Goal: Contribute content: Contribute content

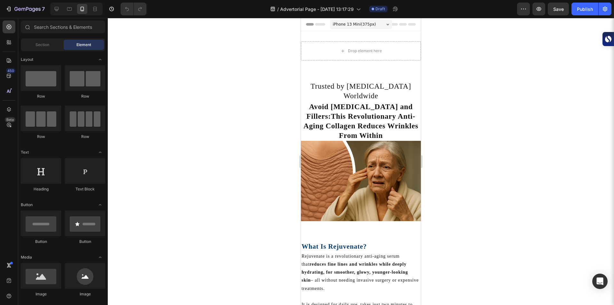
click at [374, 25] on div "iPhone 13 Mini ( 375 px)" at bounding box center [361, 25] width 62 height 10
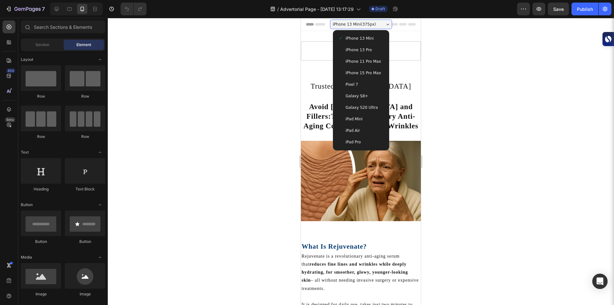
click at [368, 70] on span "iPhone 15 Pro Max" at bounding box center [364, 73] width 36 height 6
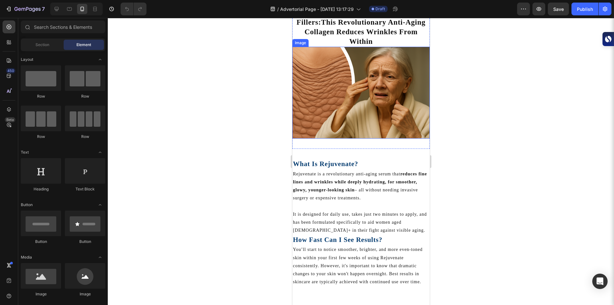
scroll to position [94, 0]
click at [323, 170] on p "Rejuvenate is a revolutionary anti-aging serum that reduces fine lines and wrin…" at bounding box center [361, 186] width 136 height 32
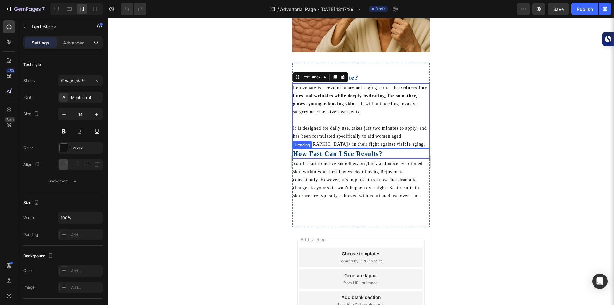
scroll to position [181, 0]
click at [23, 26] on icon "button" at bounding box center [24, 26] width 5 height 5
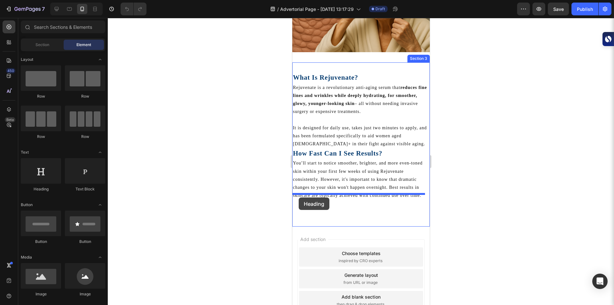
drag, startPoint x: 337, startPoint y: 201, endPoint x: 299, endPoint y: 197, distance: 38.9
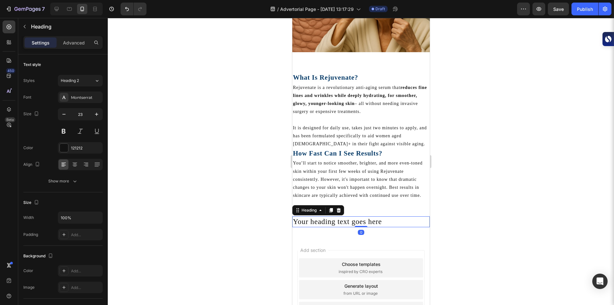
click at [311, 216] on h2 "Your heading text goes here" at bounding box center [361, 221] width 138 height 11
click at [315, 217] on p "Your heading text goes here" at bounding box center [361, 222] width 136 height 10
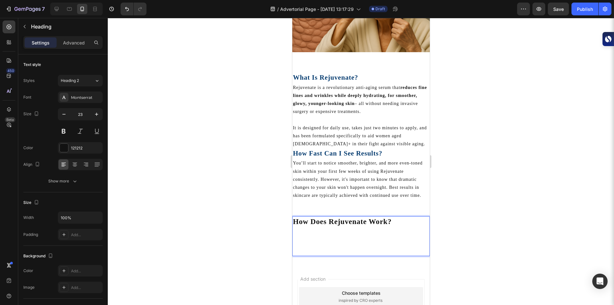
click at [315, 218] on strong "How Does Rejuvenate Work?" at bounding box center [342, 222] width 99 height 8
click at [313, 218] on strong "How Does Rejuvenate Work?" at bounding box center [342, 222] width 99 height 8
click at [328, 149] on strong "How Fast Can I See Results?" at bounding box center [337, 153] width 89 height 8
click at [334, 218] on strong "How Does Rejuvenate Work?" at bounding box center [342, 222] width 99 height 8
click at [65, 112] on icon "button" at bounding box center [64, 114] width 6 height 6
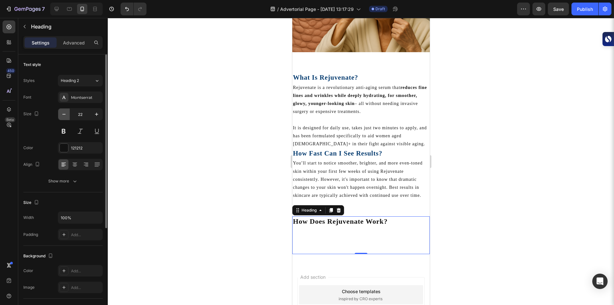
click at [65, 112] on icon "button" at bounding box center [64, 114] width 6 height 6
type input "21"
drag, startPoint x: 361, startPoint y: 229, endPoint x: 362, endPoint y: 208, distance: 20.8
click at [362, 216] on div "How Does Rejuvenate Work? Heading 0" at bounding box center [361, 234] width 138 height 36
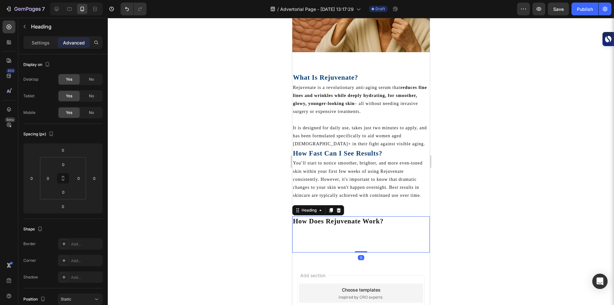
click at [392, 216] on h2 "How Does Rejuvenate Work?" at bounding box center [361, 234] width 138 height 36
click at [322, 217] on p "How Does Rejuvenate Work?" at bounding box center [361, 234] width 136 height 35
click at [322, 217] on p "How Does Rejuvenate Work? ⁠⁠⁠⁠⁠⁠⁠" at bounding box center [361, 234] width 136 height 35
click at [316, 222] on p "How Does Rejuvenate Work? ⁠⁠⁠⁠⁠⁠⁠" at bounding box center [361, 234] width 136 height 35
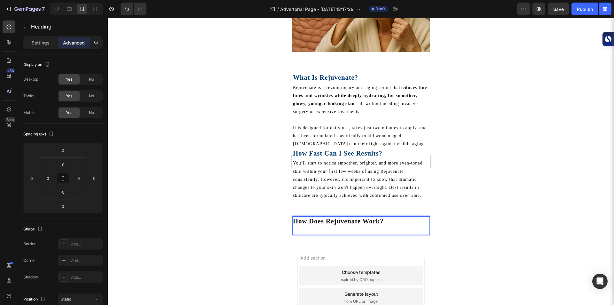
click at [314, 217] on p "How Does Rejuvenate Work?" at bounding box center [361, 226] width 136 height 18
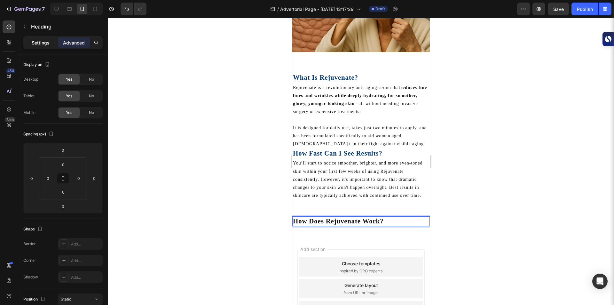
click at [43, 46] on p "Settings" at bounding box center [41, 42] width 18 height 7
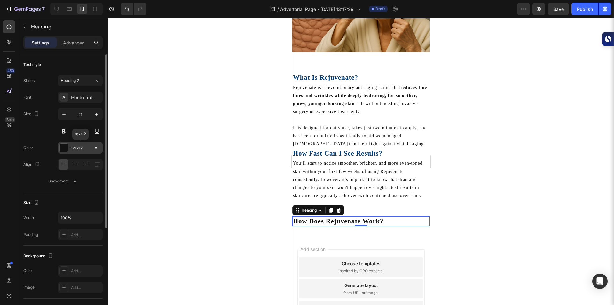
click at [62, 150] on div at bounding box center [64, 148] width 8 height 8
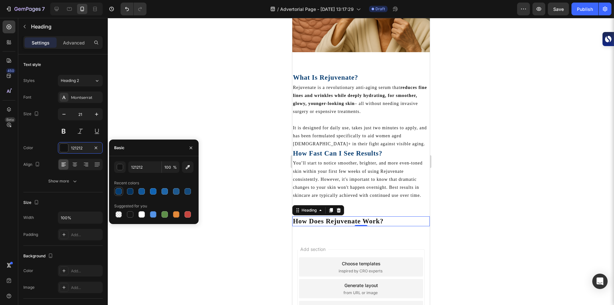
click at [119, 194] on div at bounding box center [119, 191] width 6 height 6
type input "053C70"
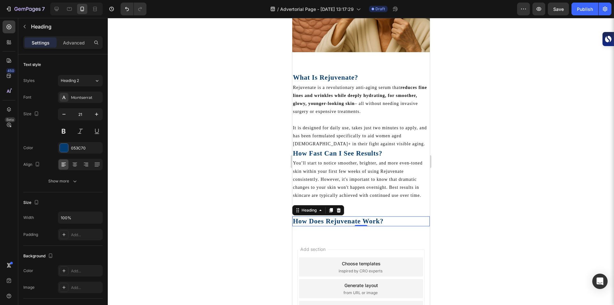
click at [166, 118] on div at bounding box center [361, 161] width 507 height 287
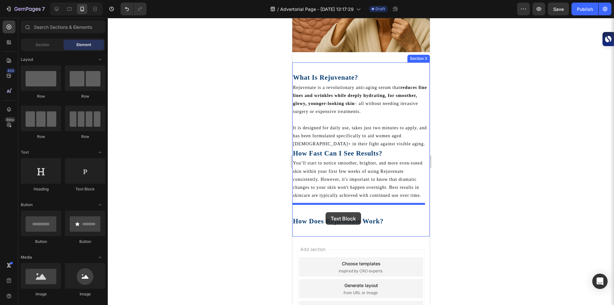
drag, startPoint x: 381, startPoint y: 200, endPoint x: 325, endPoint y: 212, distance: 56.4
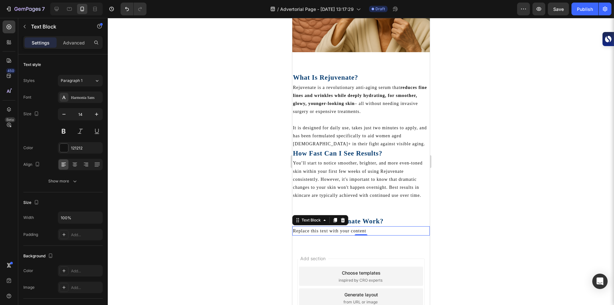
click at [341, 226] on div "Replace this text with your content" at bounding box center [361, 230] width 138 height 9
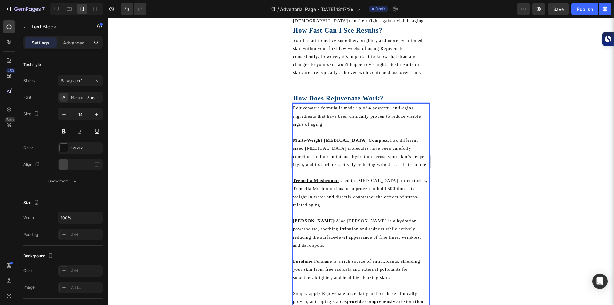
scroll to position [294, 0]
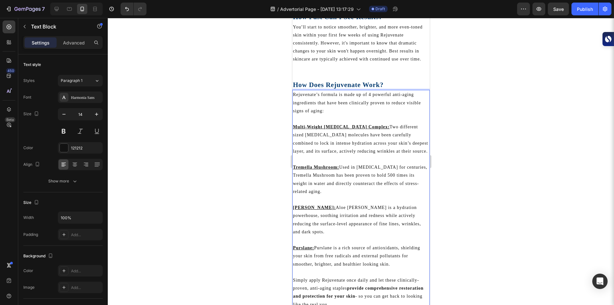
click at [324, 121] on p "Rich Text Editor. Editing area: main" at bounding box center [361, 119] width 136 height 8
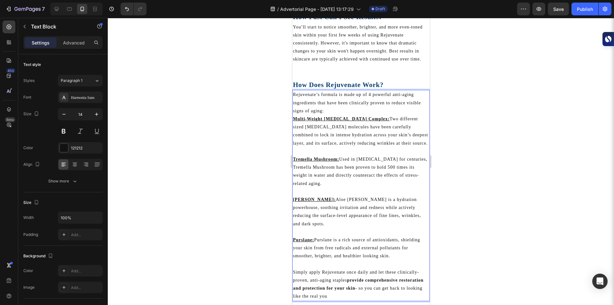
click at [309, 151] on p "Rich Text Editor. Editing area: main" at bounding box center [361, 151] width 136 height 8
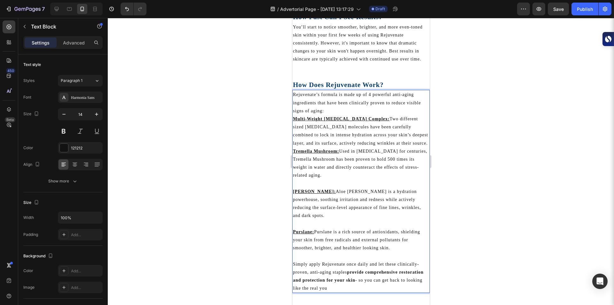
click at [302, 184] on p "Rich Text Editor. Editing area: main" at bounding box center [361, 184] width 136 height 8
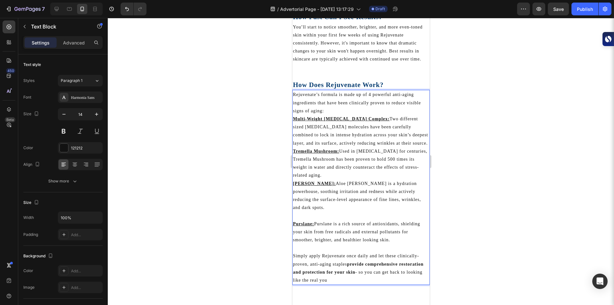
click at [303, 212] on p "Rich Text Editor. Editing area: main" at bounding box center [361, 216] width 136 height 8
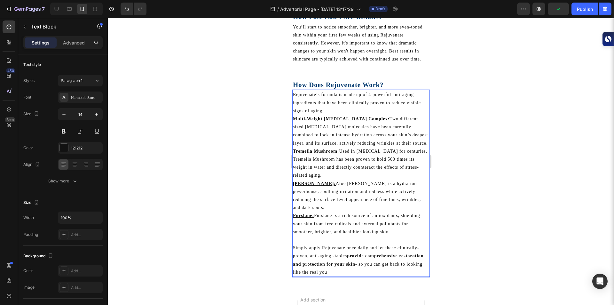
click at [303, 236] on p "Rich Text Editor. Editing area: main" at bounding box center [361, 240] width 136 height 8
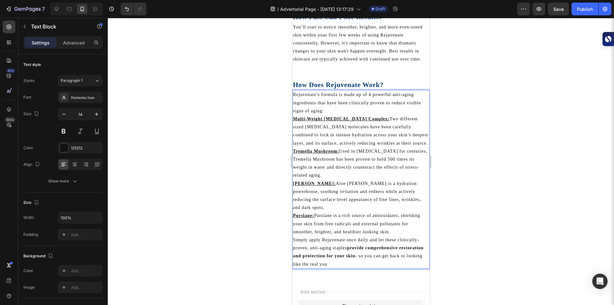
click at [353, 193] on p "Aloe [PERSON_NAME]: Aloe [PERSON_NAME] is a hydration powerhouse, soothing irri…" at bounding box center [361, 196] width 136 height 32
click at [336, 44] on p "You’ll start to notice smoother, brighter, and more even-toned skin within your…" at bounding box center [361, 43] width 136 height 40
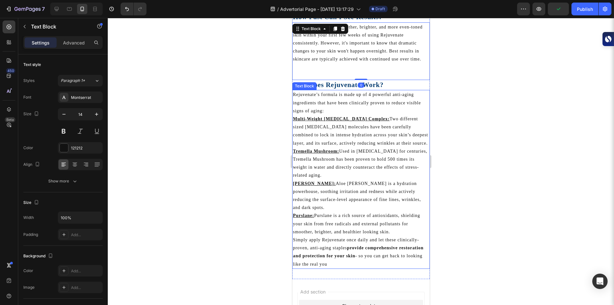
click at [322, 158] on p "Tremella Mushroom: Used in [MEDICAL_DATA] for centuries, Tremella Mushroom has …" at bounding box center [361, 163] width 136 height 32
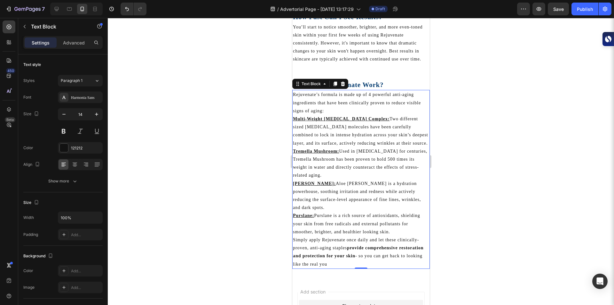
click at [231, 129] on div at bounding box center [361, 161] width 507 height 287
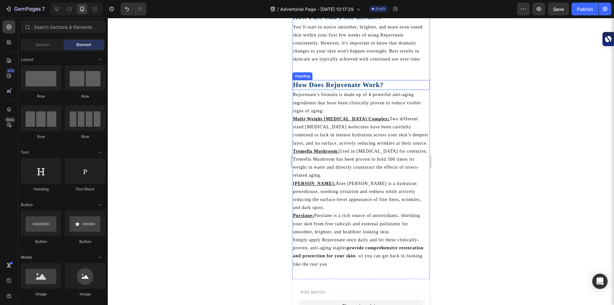
click at [389, 84] on p "⁠⁠⁠⁠⁠⁠⁠ How Does Rejuvenate Work?" at bounding box center [361, 85] width 136 height 9
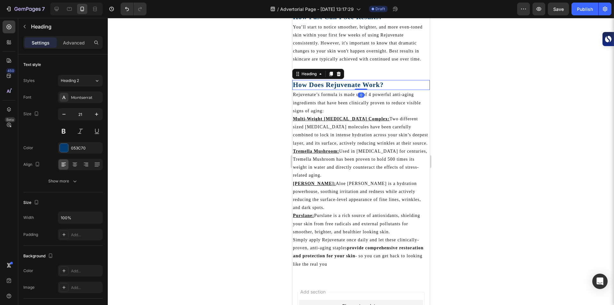
click at [131, 127] on div at bounding box center [361, 161] width 507 height 287
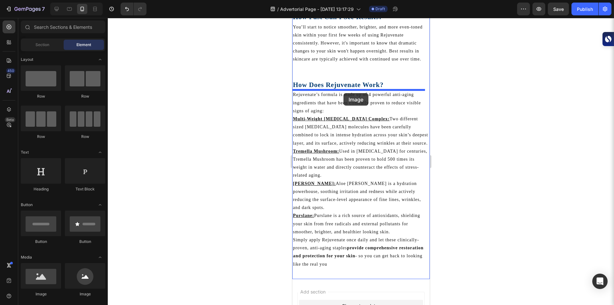
drag, startPoint x: 336, startPoint y: 289, endPoint x: 343, endPoint y: 93, distance: 196.0
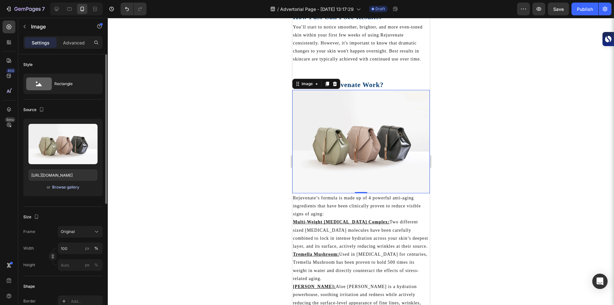
click at [59, 189] on div "Browse gallery" at bounding box center [65, 187] width 27 height 6
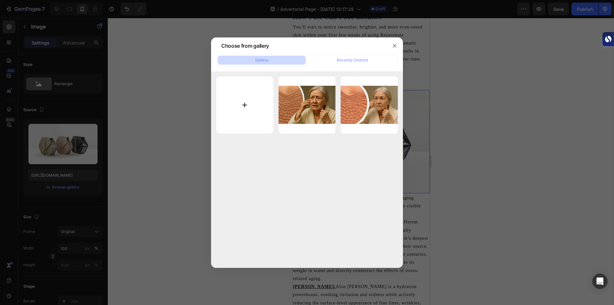
click at [253, 87] on input "file" at bounding box center [244, 104] width 57 height 57
type input "C:\fakepath\Ανώνυμο σχέδιο.png"
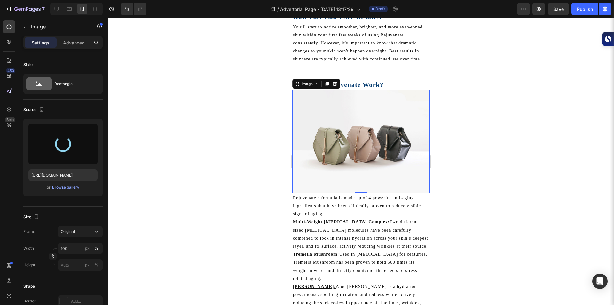
type input "[URL][DOMAIN_NAME]"
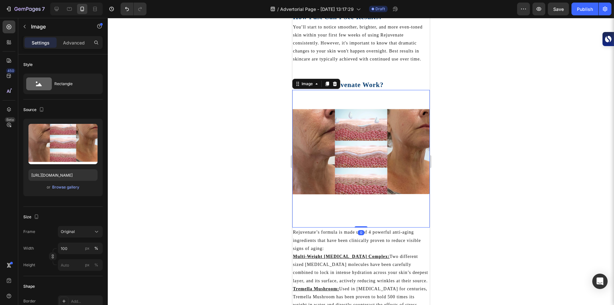
drag, startPoint x: 358, startPoint y: 221, endPoint x: 362, endPoint y: 194, distance: 26.8
click at [362, 194] on div "Image 0" at bounding box center [361, 159] width 138 height 138
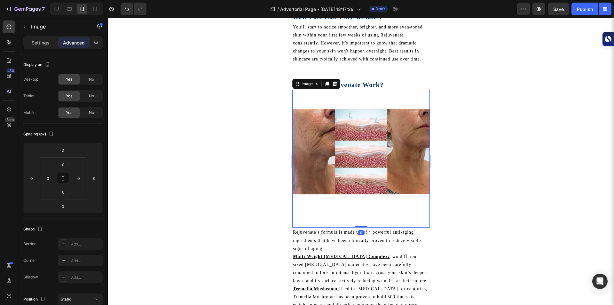
click at [517, 138] on div at bounding box center [361, 161] width 507 height 287
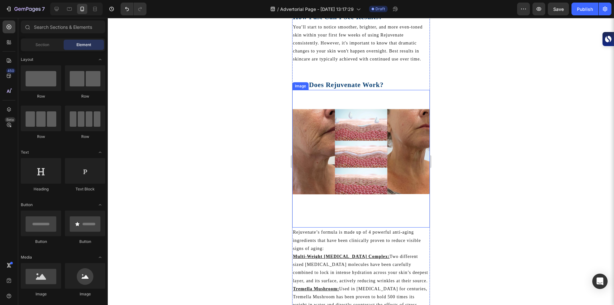
click at [402, 195] on img at bounding box center [361, 159] width 138 height 138
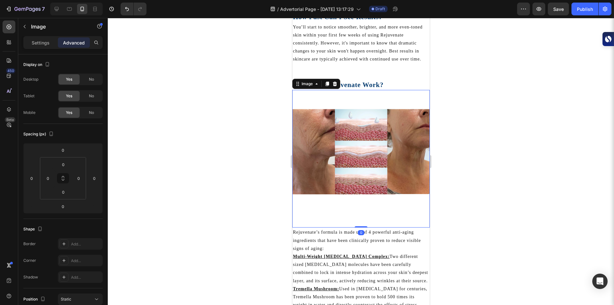
drag, startPoint x: 358, startPoint y: 222, endPoint x: 358, endPoint y: 209, distance: 13.1
click at [358, 209] on div "Image 0" at bounding box center [361, 159] width 138 height 138
click at [358, 209] on img at bounding box center [361, 159] width 138 height 138
click at [228, 203] on div at bounding box center [361, 161] width 507 height 287
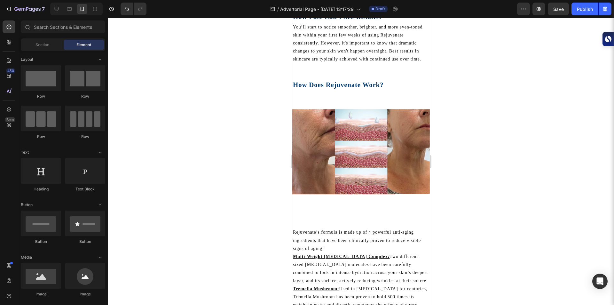
click at [245, 208] on div at bounding box center [361, 161] width 507 height 287
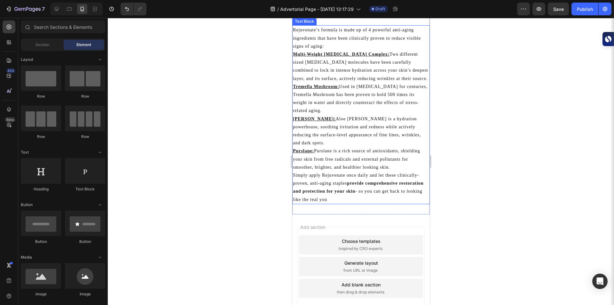
scroll to position [529, 0]
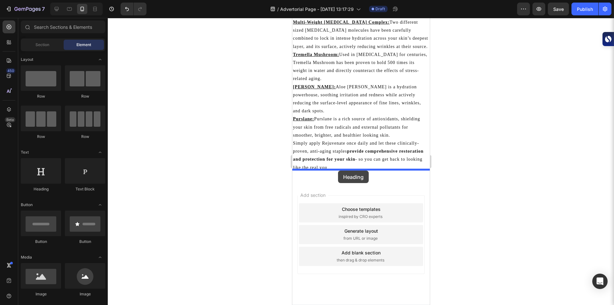
drag, startPoint x: 335, startPoint y: 195, endPoint x: 338, endPoint y: 171, distance: 24.8
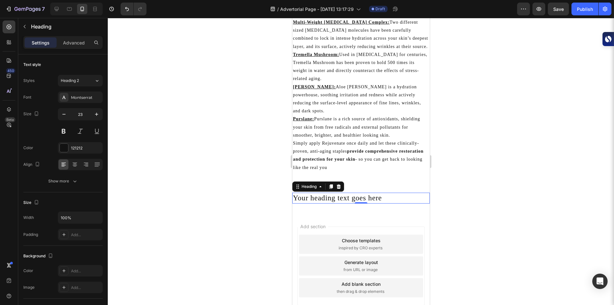
click at [247, 213] on div at bounding box center [361, 161] width 507 height 287
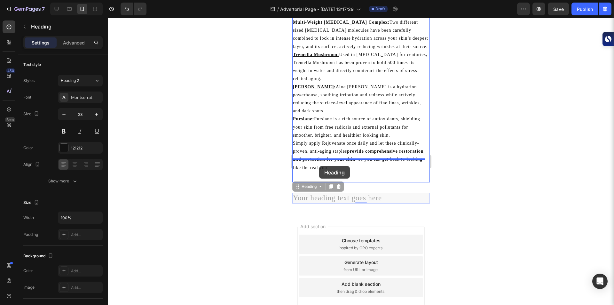
drag, startPoint x: 314, startPoint y: 187, endPoint x: 319, endPoint y: 166, distance: 21.3
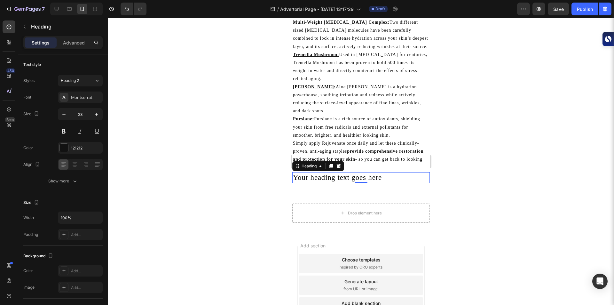
click at [315, 172] on h2 "Your heading text goes here" at bounding box center [361, 177] width 138 height 11
click at [315, 173] on p "Your heading text goes here" at bounding box center [361, 178] width 136 height 10
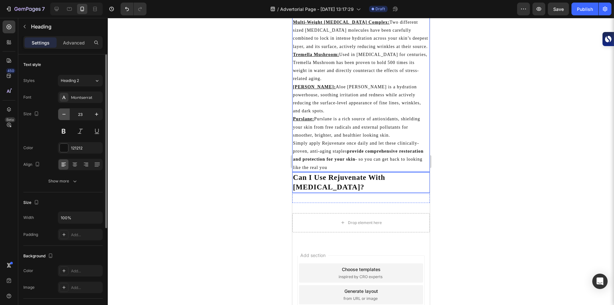
click at [66, 113] on icon "button" at bounding box center [64, 114] width 6 height 6
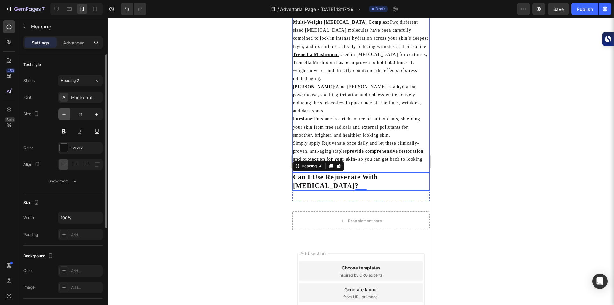
click at [66, 113] on icon "button" at bounding box center [64, 114] width 6 height 6
click at [99, 113] on icon "button" at bounding box center [96, 114] width 6 height 6
type input "21"
click at [63, 148] on div at bounding box center [64, 148] width 8 height 8
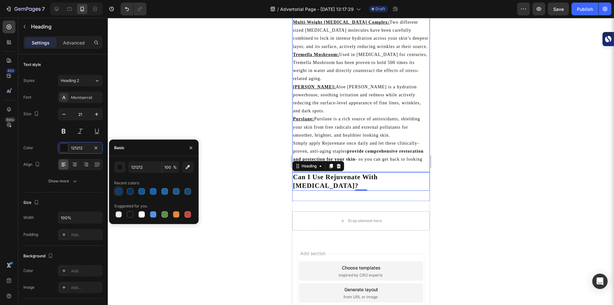
click at [116, 194] on div at bounding box center [119, 191] width 6 height 6
type input "053C70"
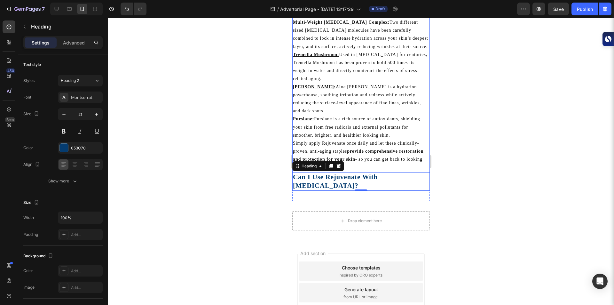
click at [236, 87] on div at bounding box center [361, 161] width 507 height 287
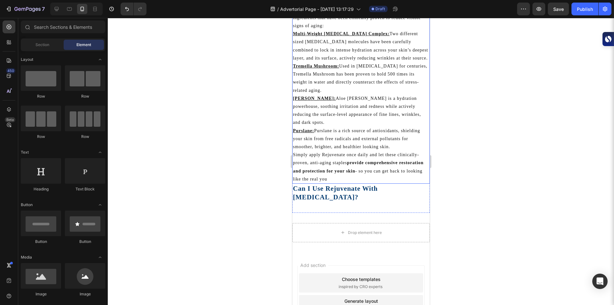
scroll to position [435, 0]
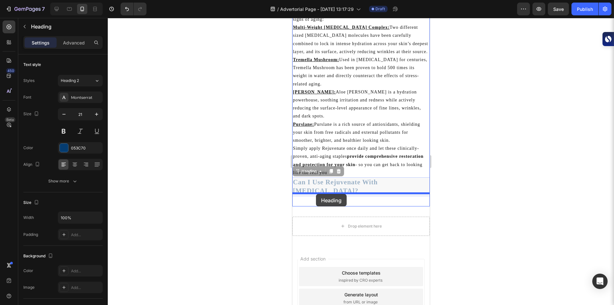
drag, startPoint x: 314, startPoint y: 172, endPoint x: 316, endPoint y: 194, distance: 21.5
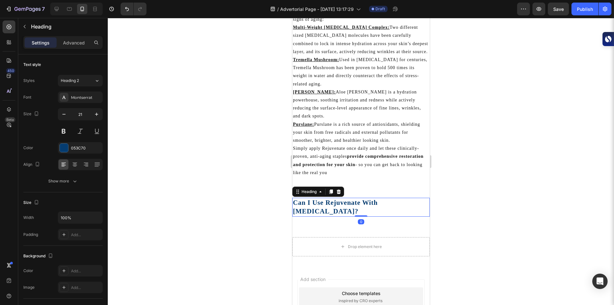
click at [237, 204] on div at bounding box center [361, 161] width 507 height 287
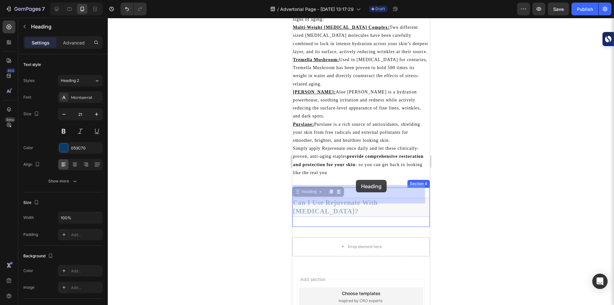
drag, startPoint x: 300, startPoint y: 192, endPoint x: 356, endPoint y: 180, distance: 57.0
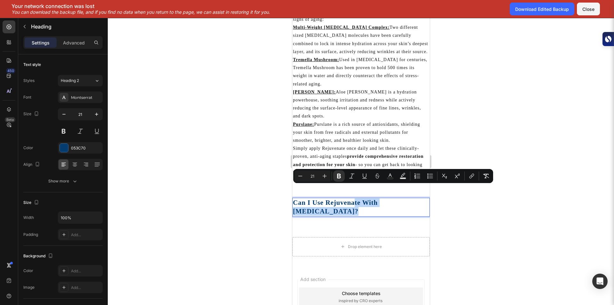
drag, startPoint x: 355, startPoint y: 190, endPoint x: 351, endPoint y: 199, distance: 10.2
click at [351, 199] on p "Can I Use Rejuvenate With [MEDICAL_DATA]?" at bounding box center [361, 207] width 136 height 18
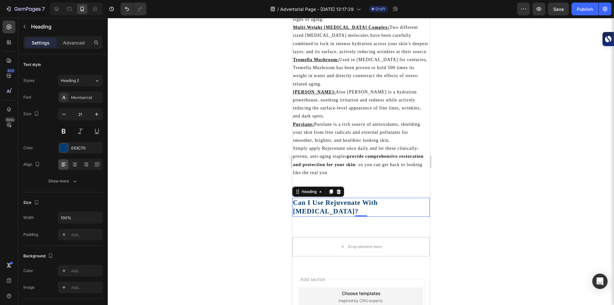
click at [271, 212] on div at bounding box center [361, 161] width 507 height 287
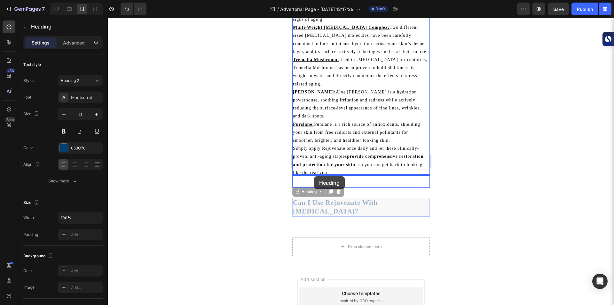
drag, startPoint x: 307, startPoint y: 194, endPoint x: 314, endPoint y: 176, distance: 18.8
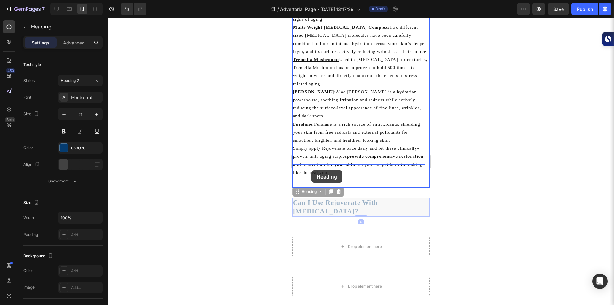
drag, startPoint x: 304, startPoint y: 194, endPoint x: 311, endPoint y: 170, distance: 25.1
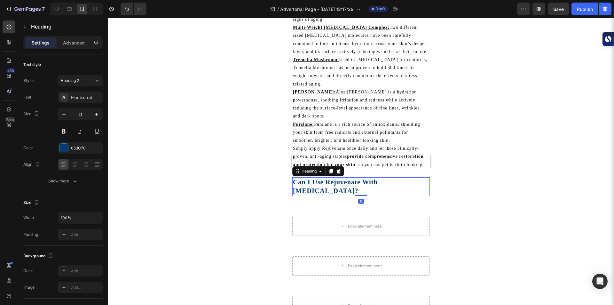
click at [251, 196] on div at bounding box center [361, 161] width 507 height 287
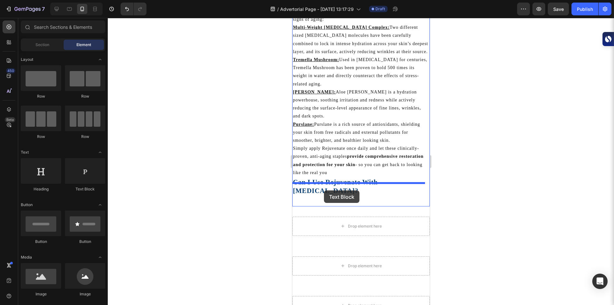
drag, startPoint x: 383, startPoint y: 194, endPoint x: 324, endPoint y: 190, distance: 59.0
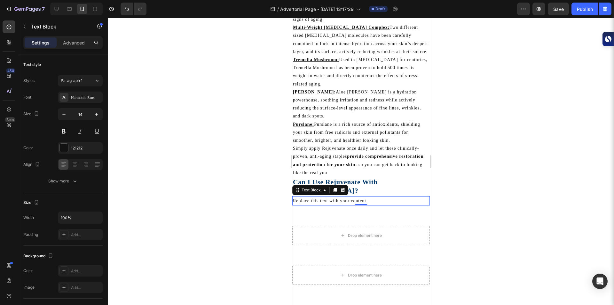
click at [326, 196] on div "Replace this text with your content" at bounding box center [361, 200] width 138 height 9
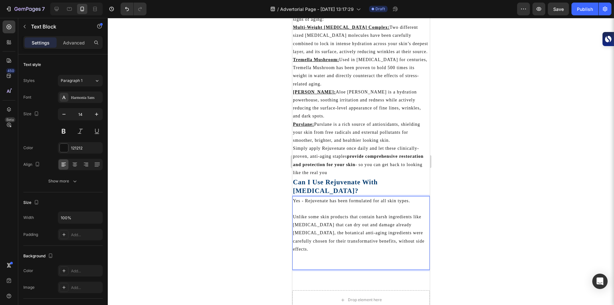
click at [325, 205] on p "Rich Text Editor. Editing area: main" at bounding box center [361, 209] width 136 height 8
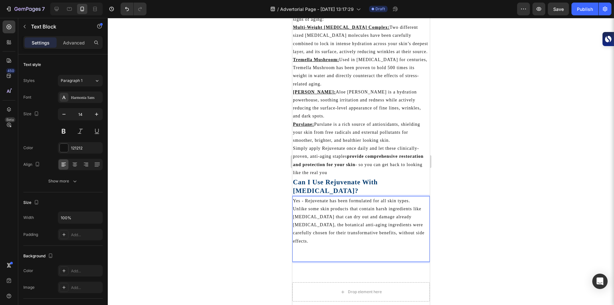
click at [319, 207] on p "Unlike some skin products that contain harsh ingredients like [MEDICAL_DATA] th…" at bounding box center [361, 225] width 136 height 40
click at [309, 130] on p "Purslane: Purslane is a rich source of antioxidants, shielding your skin from f…" at bounding box center [361, 132] width 136 height 24
click at [264, 209] on div at bounding box center [361, 161] width 507 height 287
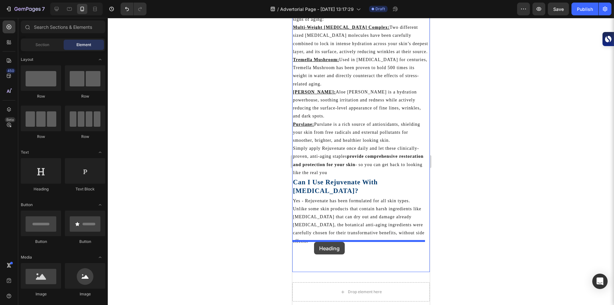
drag, startPoint x: 334, startPoint y: 187, endPoint x: 314, endPoint y: 242, distance: 58.3
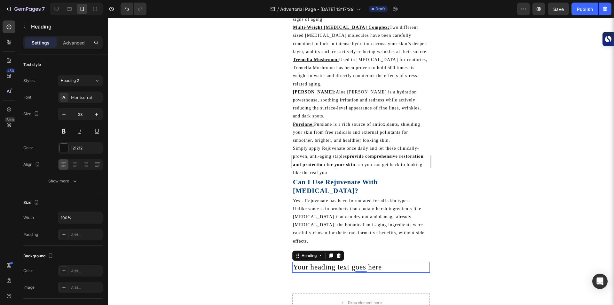
click at [213, 273] on div at bounding box center [361, 161] width 507 height 287
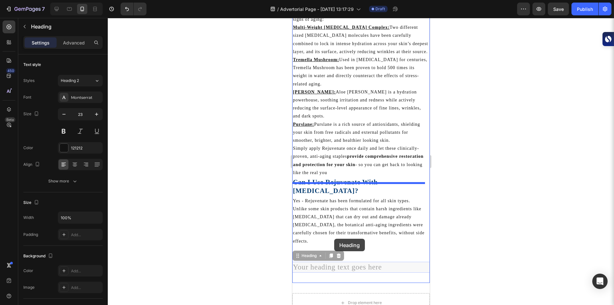
drag, startPoint x: 302, startPoint y: 247, endPoint x: 334, endPoint y: 239, distance: 32.8
click at [334, 239] on div "iPhone 15 Pro Max ( 430 px) iPhone 13 Mini iPhone 13 Pro iPhone 11 Pro Max iPho…" at bounding box center [361, 60] width 138 height 955
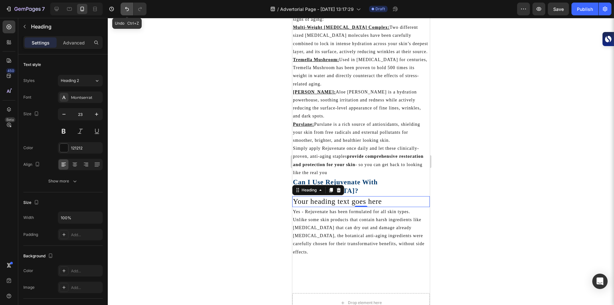
click at [124, 12] on button "Undo/Redo" at bounding box center [127, 9] width 13 height 13
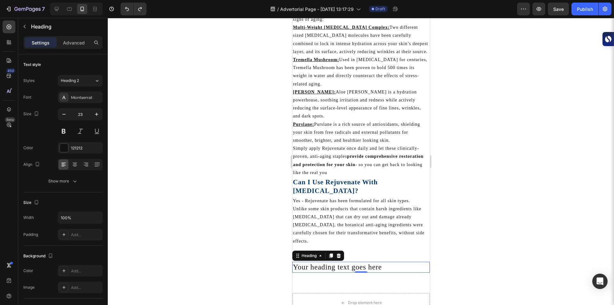
click at [215, 211] on div at bounding box center [361, 161] width 507 height 287
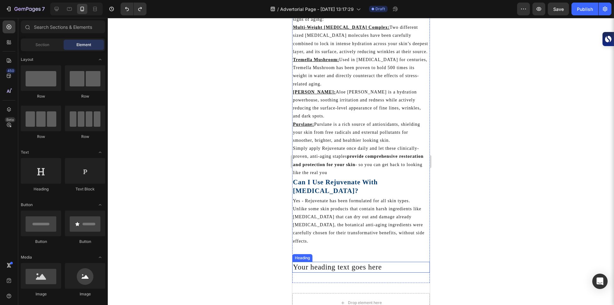
click at [316, 262] on h2 "Your heading text goes here" at bounding box center [361, 267] width 138 height 11
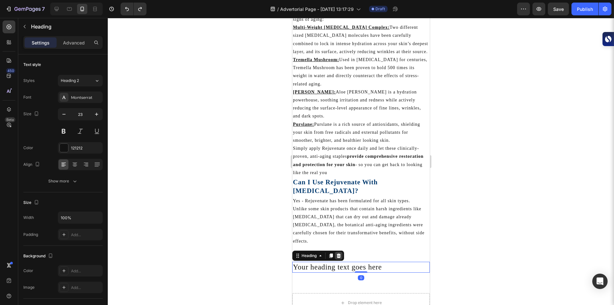
click at [338, 253] on icon at bounding box center [339, 255] width 4 height 4
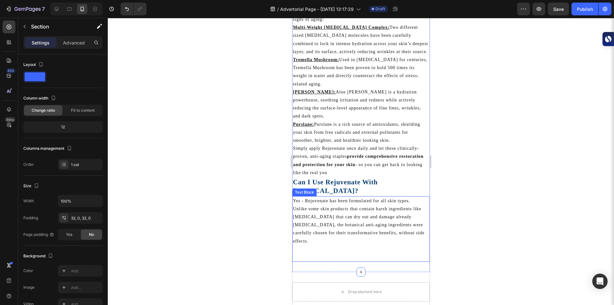
click at [317, 218] on p "Unlike some skin products that contain harsh ingredients like [MEDICAL_DATA] th…" at bounding box center [361, 225] width 136 height 40
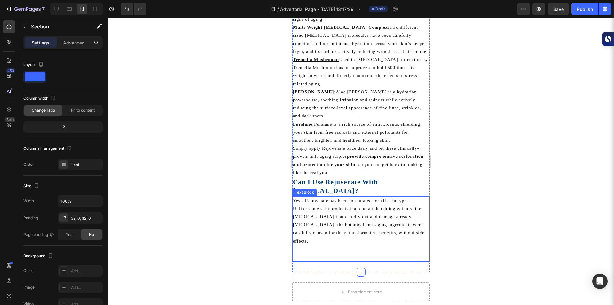
click at [319, 245] on p "Rich Text Editor. Editing area: main" at bounding box center [361, 253] width 136 height 16
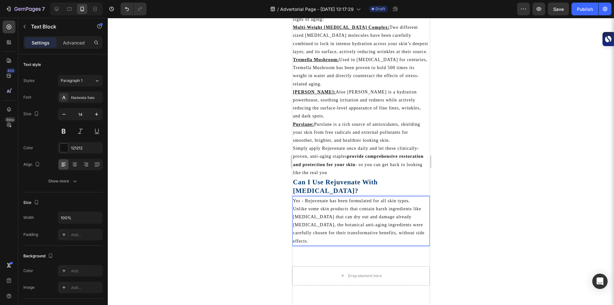
click at [274, 222] on div at bounding box center [361, 161] width 507 height 287
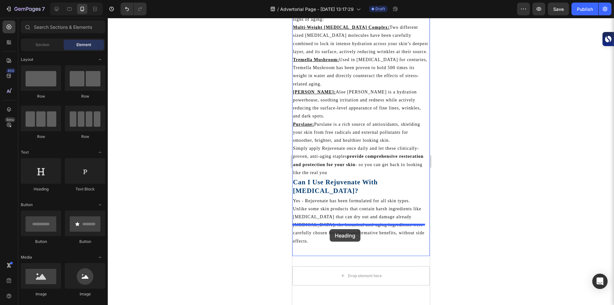
drag, startPoint x: 350, startPoint y: 188, endPoint x: 330, endPoint y: 229, distance: 45.9
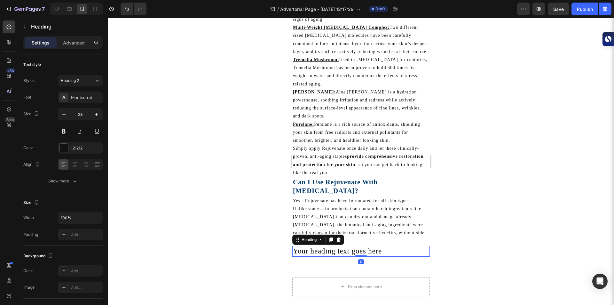
click at [330, 246] on h2 "Your heading text goes here" at bounding box center [361, 251] width 138 height 11
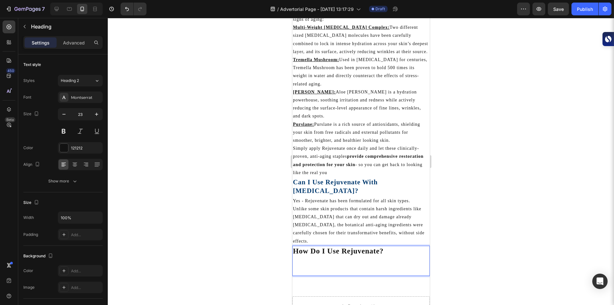
click at [330, 247] on strong "How Do I Use Rejuvenate?" at bounding box center [338, 251] width 91 height 8
click at [68, 111] on button "button" at bounding box center [64, 114] width 12 height 12
type input "21"
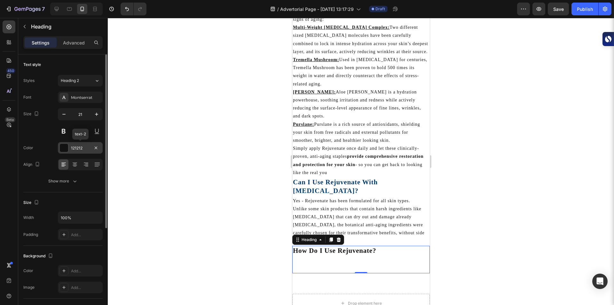
click at [64, 147] on div at bounding box center [64, 148] width 8 height 8
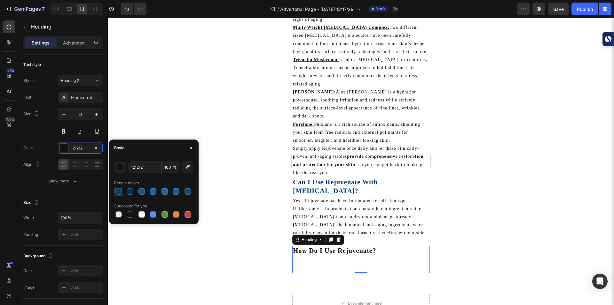
click at [120, 192] on div at bounding box center [119, 191] width 6 height 6
type input "053C70"
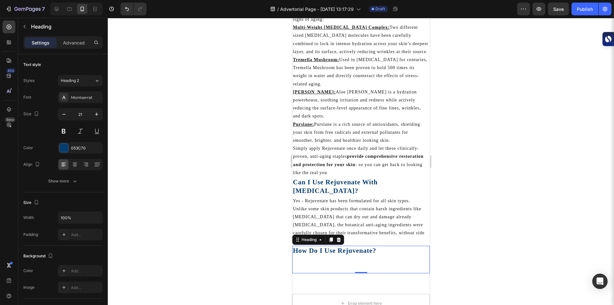
click at [196, 133] on div at bounding box center [361, 161] width 507 height 287
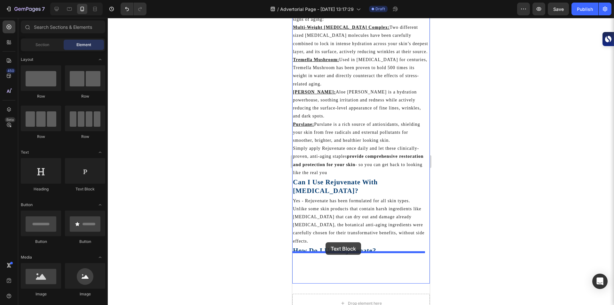
drag, startPoint x: 390, startPoint y: 197, endPoint x: 325, endPoint y: 242, distance: 78.9
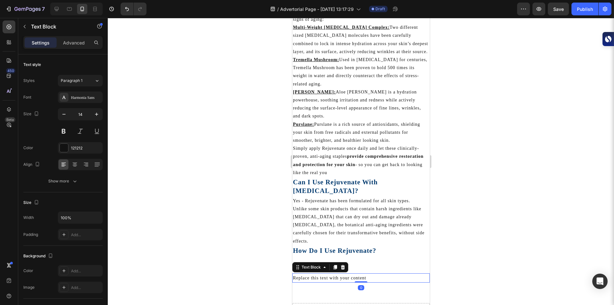
click at [232, 224] on div at bounding box center [361, 161] width 507 height 287
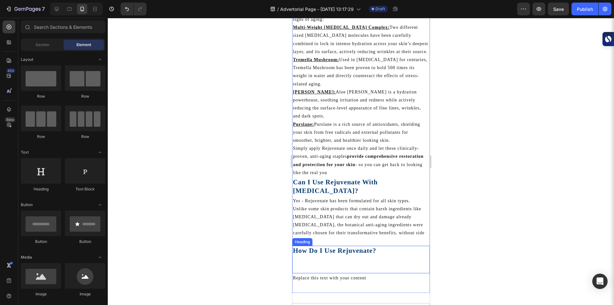
click at [309, 246] on p "⁠⁠⁠⁠⁠⁠⁠ How Do I Use Rejuvenate?" at bounding box center [361, 259] width 136 height 26
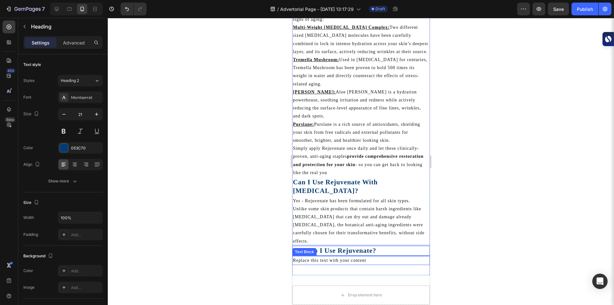
click at [307, 256] on div "Replace this text with your content" at bounding box center [361, 260] width 138 height 9
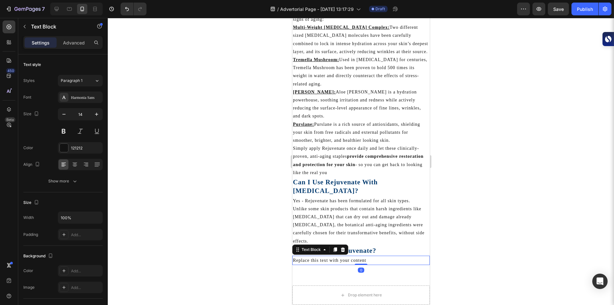
click at [307, 256] on div "Replace this text with your content" at bounding box center [361, 260] width 138 height 9
click at [307, 256] on p "Replace this text with your content" at bounding box center [361, 260] width 136 height 8
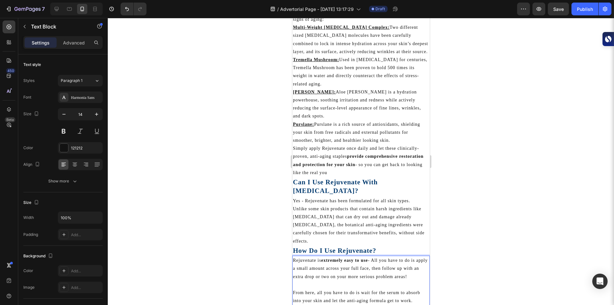
click at [194, 200] on div at bounding box center [361, 161] width 507 height 287
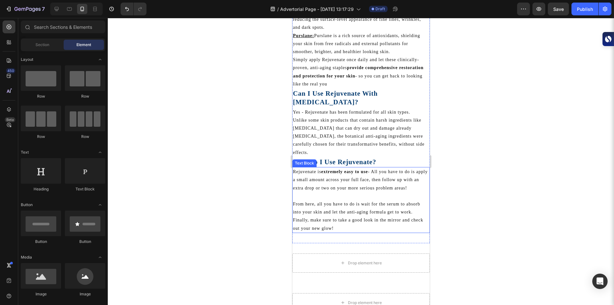
scroll to position [526, 0]
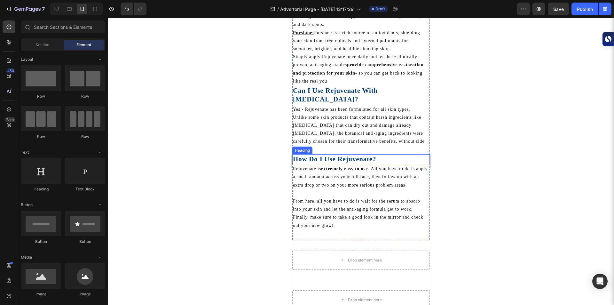
click at [337, 155] on strong "How Do I Use Rejuvenate?" at bounding box center [334, 159] width 83 height 8
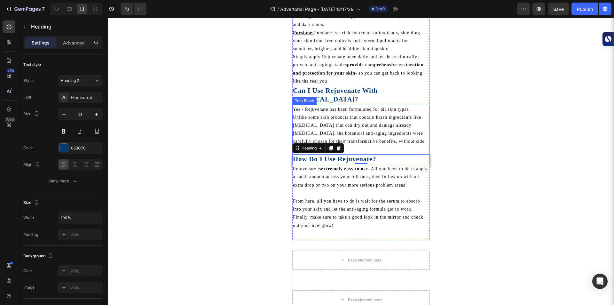
click at [399, 126] on p "Unlike some skin products that contain harsh ingredients like [MEDICAL_DATA] th…" at bounding box center [361, 133] width 136 height 40
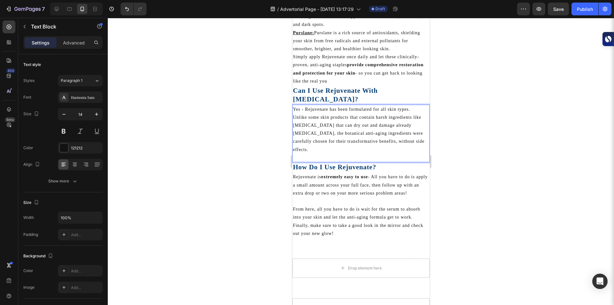
click at [214, 138] on div at bounding box center [361, 161] width 507 height 287
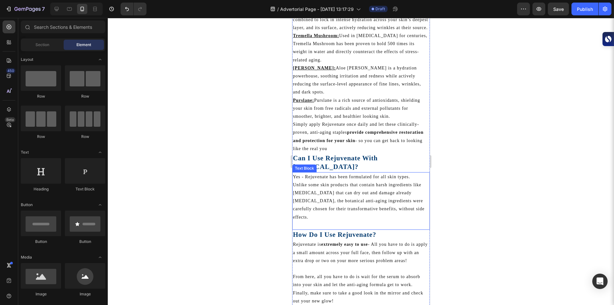
scroll to position [458, 0]
click at [360, 132] on p "Simply apply Rejuvenate once daily and let these clinically-proven, anti-aging …" at bounding box center [361, 137] width 136 height 32
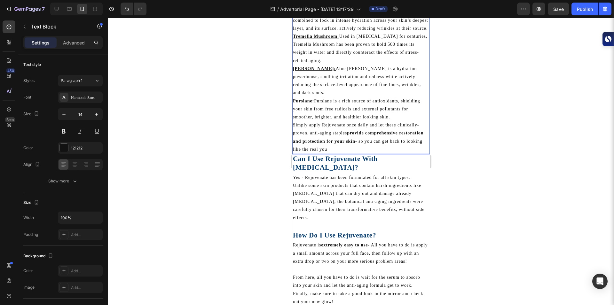
click at [365, 139] on p "Simply apply Rejuvenate once daily and let these clinically-proven, anti-aging …" at bounding box center [361, 137] width 136 height 32
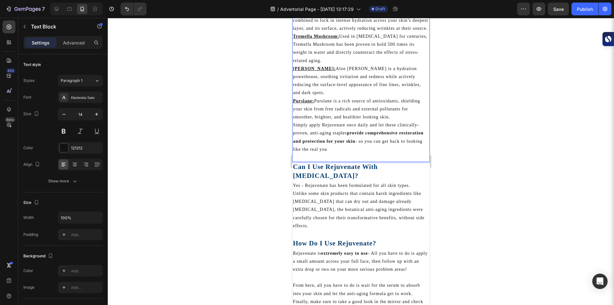
click at [254, 136] on div at bounding box center [361, 161] width 507 height 287
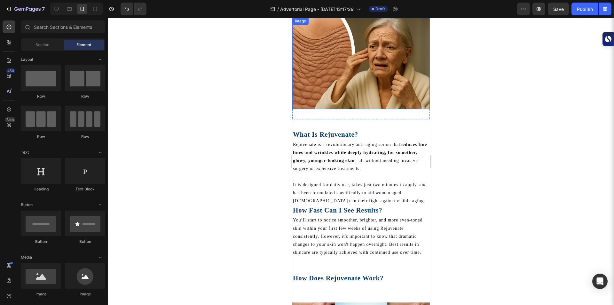
scroll to position [136, 0]
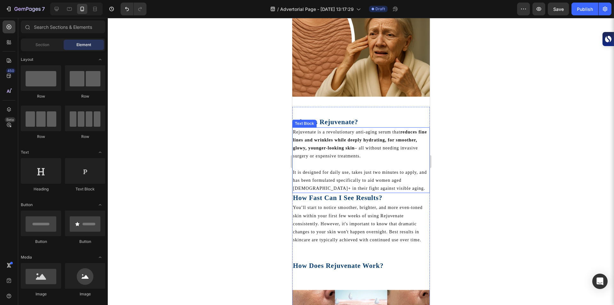
click at [365, 168] on p "It is designed for daily use, takes just two minutes to apply, and has been for…" at bounding box center [361, 180] width 136 height 24
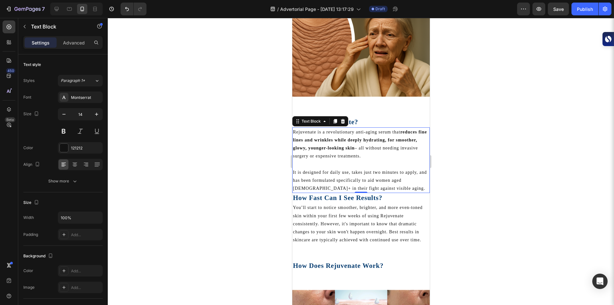
click at [365, 168] on p "It is designed for daily use, takes just two minutes to apply, and has been for…" at bounding box center [361, 180] width 136 height 24
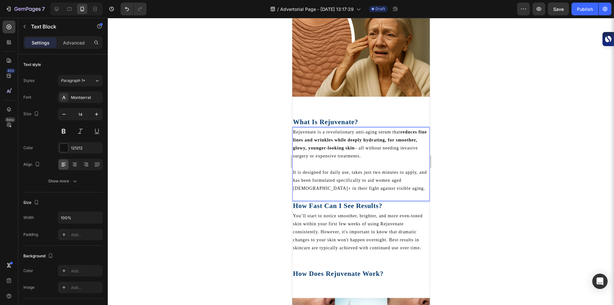
click at [224, 147] on div at bounding box center [361, 161] width 507 height 287
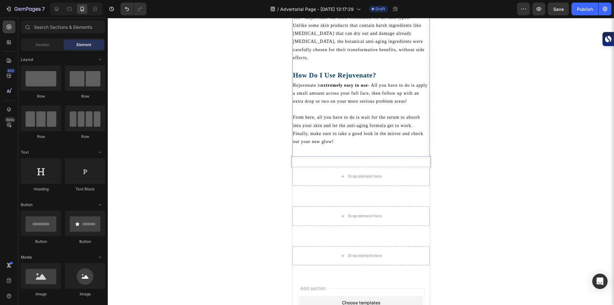
scroll to position [692, 0]
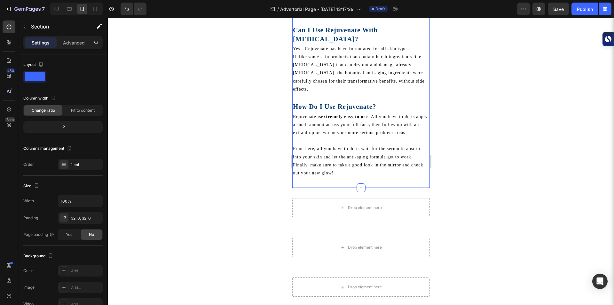
click at [340, 152] on p "From here, all you have to do is wait for the serum to absorb into your skin an…" at bounding box center [361, 161] width 136 height 32
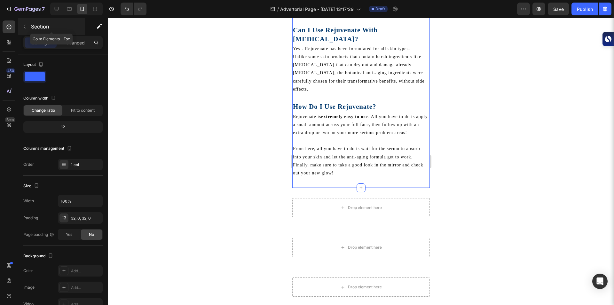
click at [27, 22] on button "button" at bounding box center [25, 26] width 10 height 10
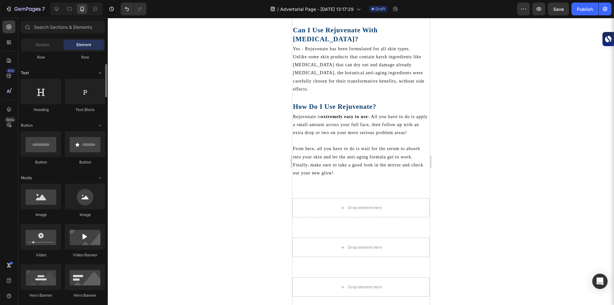
scroll to position [82, 0]
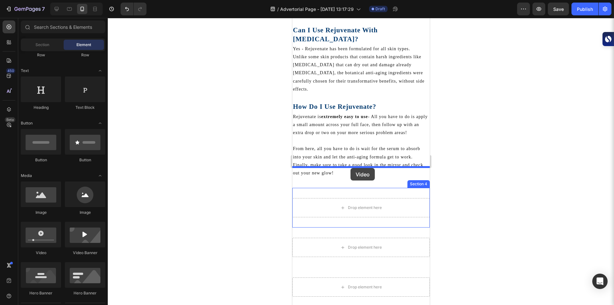
drag, startPoint x: 336, startPoint y: 246, endPoint x: 350, endPoint y: 168, distance: 79.1
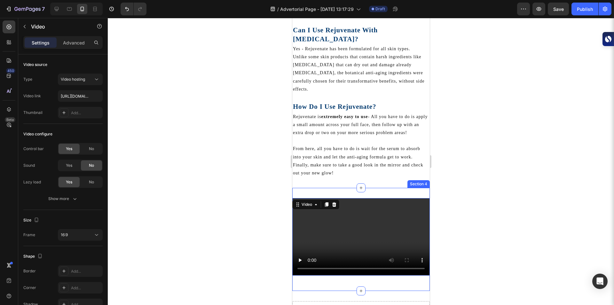
click at [359, 188] on div "Video 16 Section 4" at bounding box center [361, 239] width 138 height 103
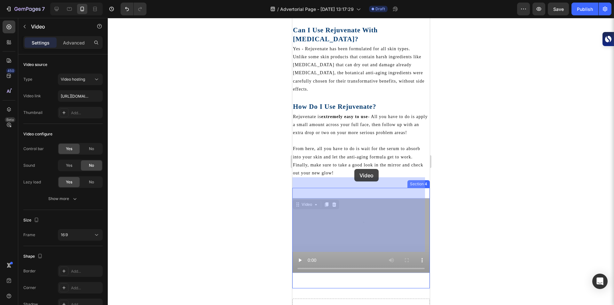
drag, startPoint x: 354, startPoint y: 177, endPoint x: 354, endPoint y: 169, distance: 8.3
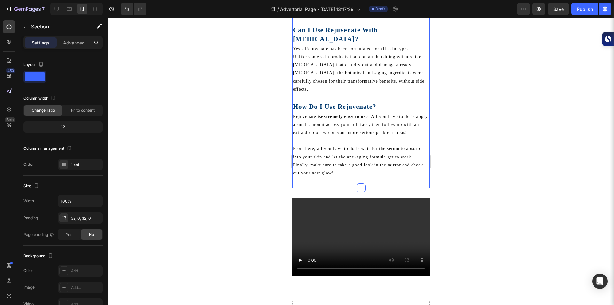
click at [324, 188] on div "Video Section 4" at bounding box center [361, 239] width 138 height 103
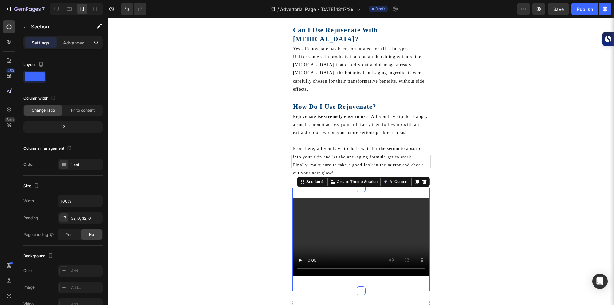
click at [473, 170] on div at bounding box center [361, 161] width 507 height 287
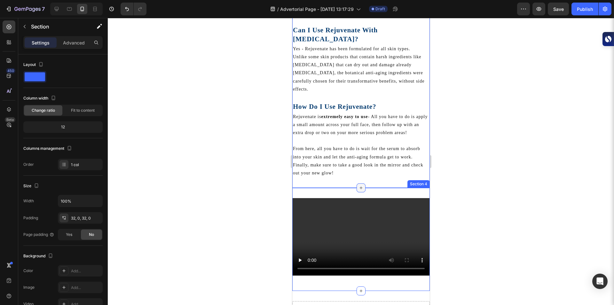
click at [358, 185] on icon at bounding box center [360, 187] width 5 height 5
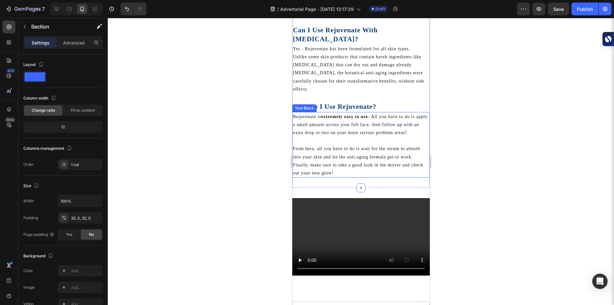
click at [337, 151] on p "From here, all you have to do is wait for the serum to absorb into your skin an…" at bounding box center [361, 161] width 136 height 32
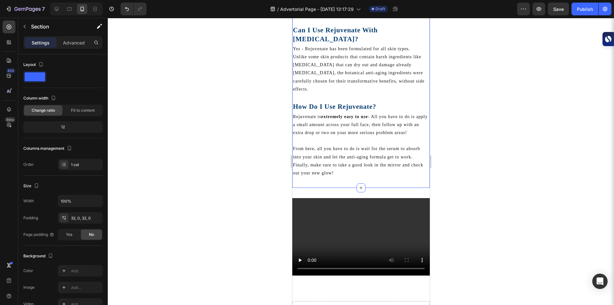
click at [230, 172] on div at bounding box center [361, 161] width 507 height 287
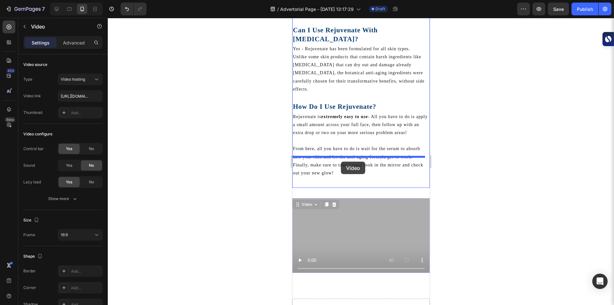
drag, startPoint x: 328, startPoint y: 203, endPoint x: 341, endPoint y: 162, distance: 43.5
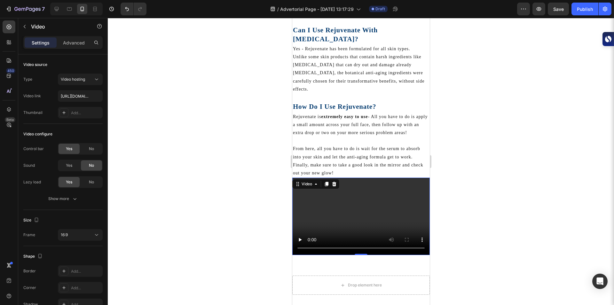
click at [308, 191] on video at bounding box center [361, 216] width 138 height 77
click at [79, 98] on input "[URL][DOMAIN_NAME]" at bounding box center [80, 96] width 45 height 12
click at [76, 39] on p "Advanced" at bounding box center [74, 42] width 22 height 7
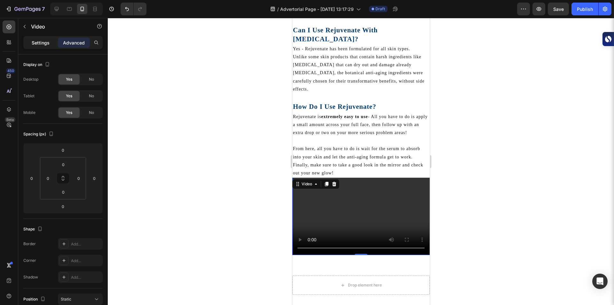
click at [45, 43] on p "Settings" at bounding box center [41, 42] width 18 height 7
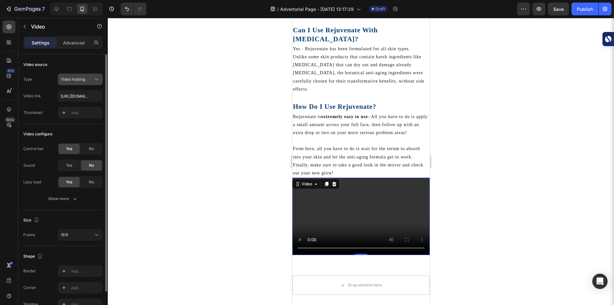
click at [76, 79] on span "Video hosting" at bounding box center [73, 79] width 24 height 5
click at [95, 78] on icon at bounding box center [96, 79] width 6 height 6
click at [90, 96] on input "text" at bounding box center [80, 96] width 45 height 12
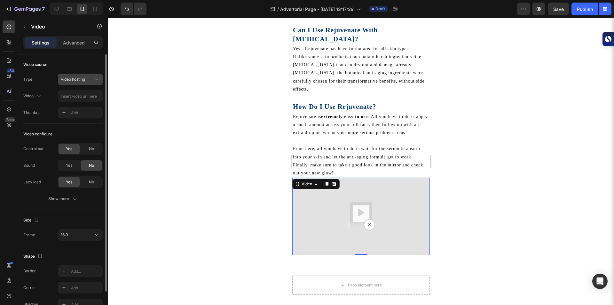
click at [80, 81] on span "Video hosting" at bounding box center [73, 79] width 24 height 5
click at [76, 80] on span "Video hosting" at bounding box center [73, 79] width 24 height 5
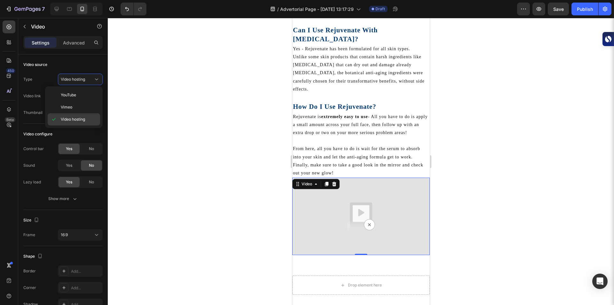
click at [75, 117] on span "Video hosting" at bounding box center [73, 119] width 24 height 6
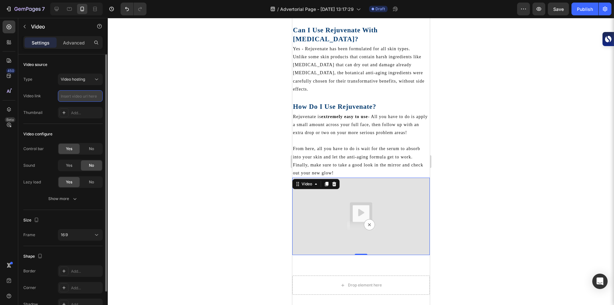
click at [67, 100] on input "text" at bounding box center [80, 96] width 45 height 12
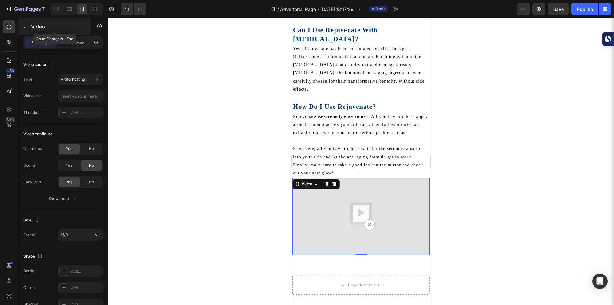
click at [25, 26] on icon "button" at bounding box center [24, 26] width 5 height 5
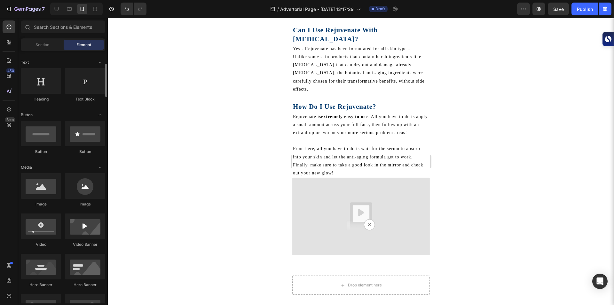
scroll to position [91, 0]
click at [354, 183] on img at bounding box center [361, 216] width 138 height 77
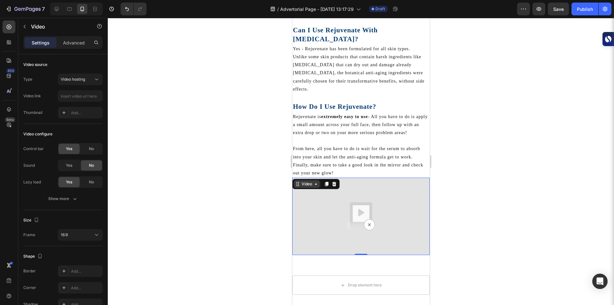
click at [315, 181] on icon at bounding box center [315, 183] width 5 height 5
click at [317, 180] on div "Video" at bounding box center [307, 184] width 26 height 8
click at [298, 185] on icon at bounding box center [298, 185] width 1 height 1
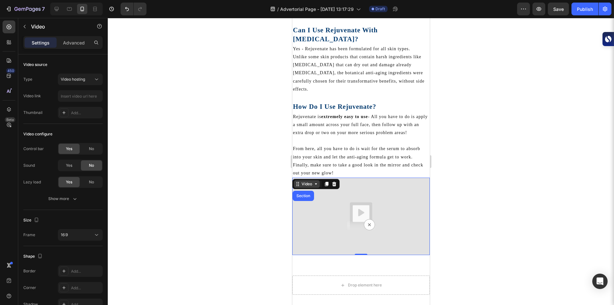
click at [298, 185] on icon at bounding box center [298, 185] width 1 height 1
click at [325, 182] on icon at bounding box center [327, 184] width 4 height 4
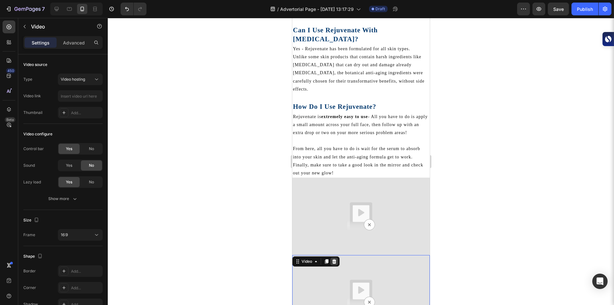
click at [337, 258] on div at bounding box center [334, 262] width 8 height 8
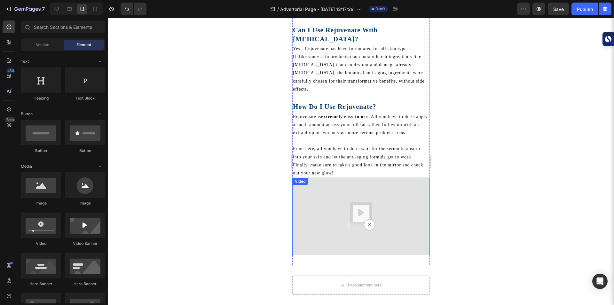
click at [354, 205] on img at bounding box center [361, 216] width 138 height 77
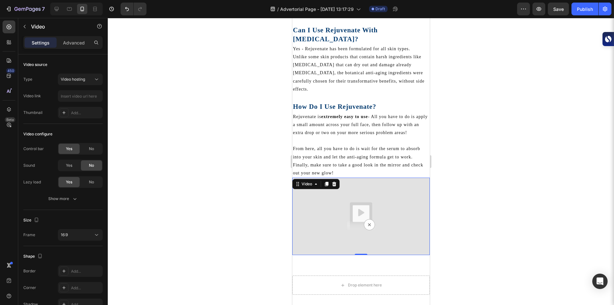
click at [366, 201] on img at bounding box center [361, 216] width 138 height 77
click at [344, 203] on img at bounding box center [361, 216] width 138 height 77
click at [335, 182] on icon at bounding box center [334, 184] width 4 height 4
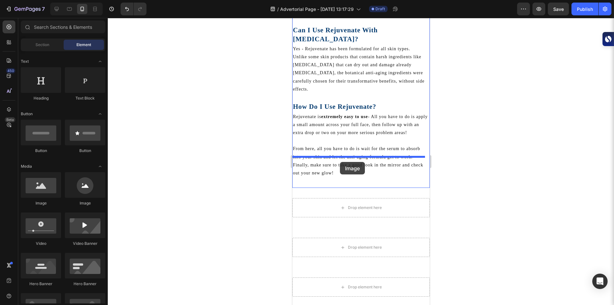
drag, startPoint x: 331, startPoint y: 213, endPoint x: 340, endPoint y: 162, distance: 51.9
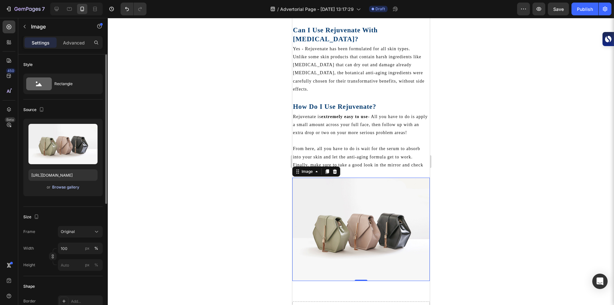
click at [68, 187] on div "Browse gallery" at bounding box center [65, 187] width 27 height 6
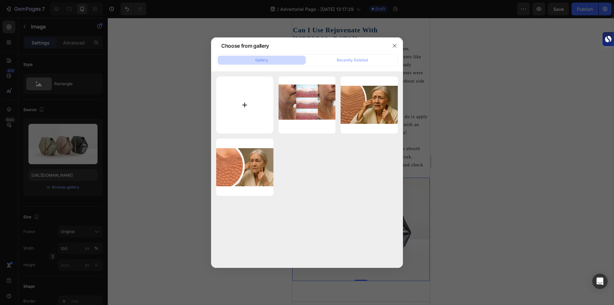
click at [244, 101] on input "file" at bounding box center [244, 104] width 57 height 57
type input "C:\fakepath\Quick & easy, (1).png"
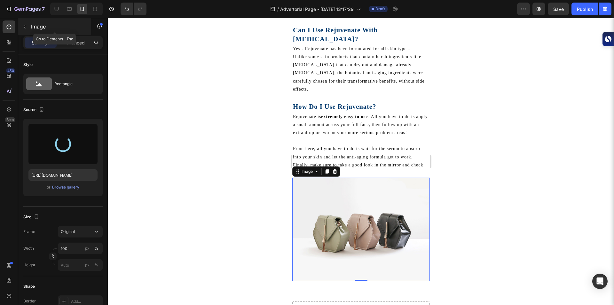
type input "[URL][DOMAIN_NAME]"
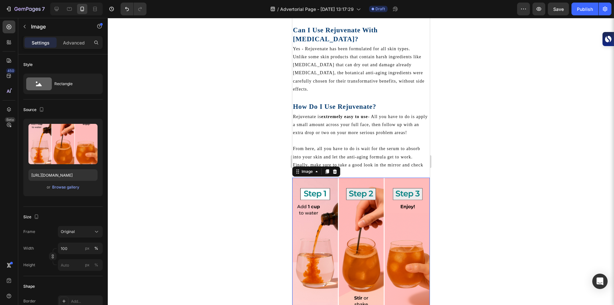
click at [218, 147] on div at bounding box center [361, 161] width 507 height 287
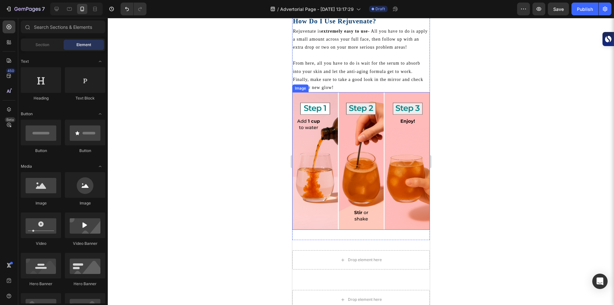
scroll to position [789, 0]
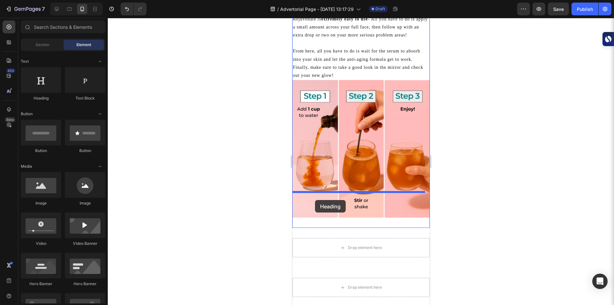
drag, startPoint x: 340, startPoint y: 101, endPoint x: 315, endPoint y: 200, distance: 101.7
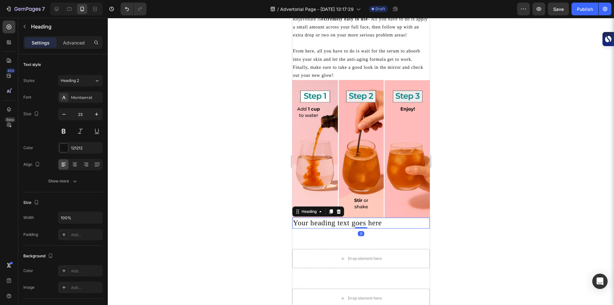
click at [315, 218] on h2 "Your heading text goes here" at bounding box center [361, 223] width 138 height 11
click at [316, 218] on p "Your heading text goes here" at bounding box center [361, 223] width 136 height 10
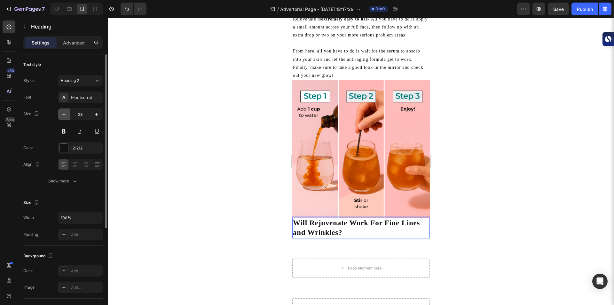
click at [60, 115] on button "button" at bounding box center [64, 114] width 12 height 12
type input "21"
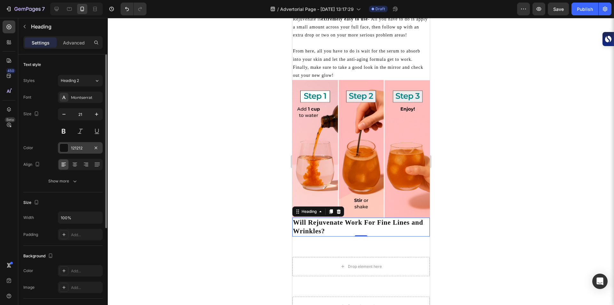
click at [67, 147] on div at bounding box center [64, 148] width 8 height 8
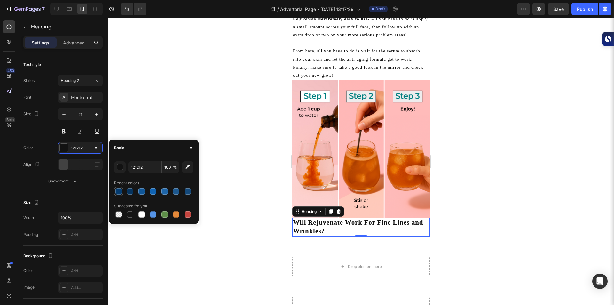
click at [116, 191] on div at bounding box center [119, 191] width 6 height 6
type input "053C70"
click at [219, 173] on div at bounding box center [361, 161] width 507 height 287
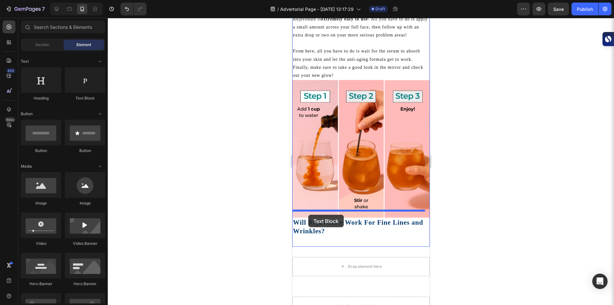
drag, startPoint x: 383, startPoint y: 101, endPoint x: 308, endPoint y: 215, distance: 135.8
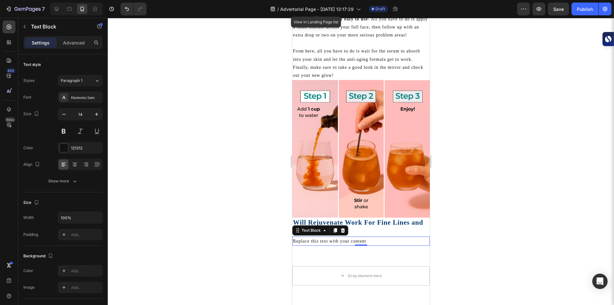
click at [330, 237] on div "Replace this text with your content" at bounding box center [361, 241] width 138 height 9
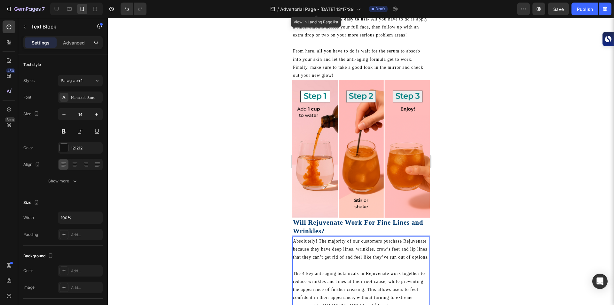
click at [319, 261] on p "Rich Text Editor. Editing area: main" at bounding box center [361, 265] width 136 height 8
click at [294, 219] on strong "Will Rejuvenate Work For Fine Lines and Wrinkles?" at bounding box center [358, 227] width 130 height 16
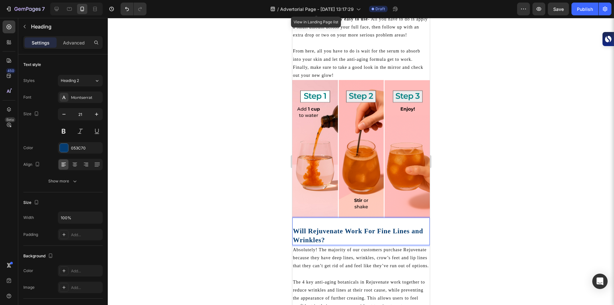
click at [224, 199] on div at bounding box center [361, 161] width 507 height 287
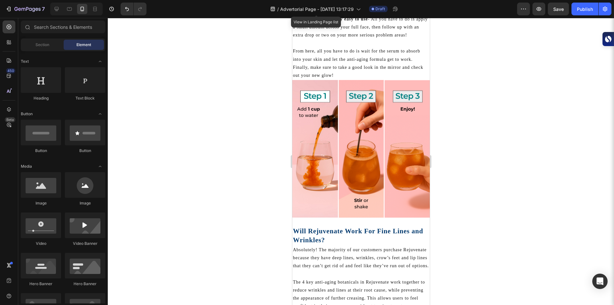
click at [221, 177] on div at bounding box center [361, 161] width 507 height 287
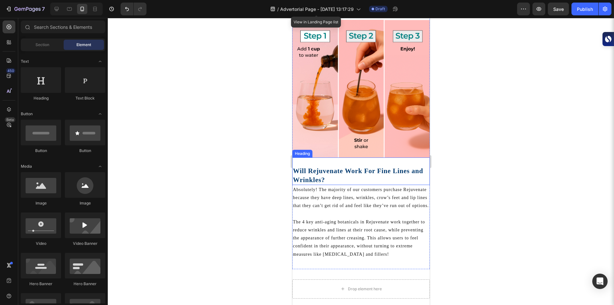
scroll to position [890, 0]
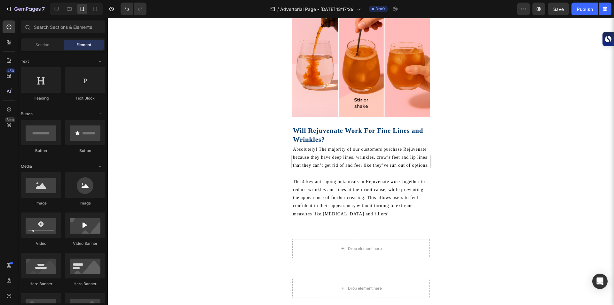
click at [51, 199] on div "Image" at bounding box center [41, 189] width 40 height 34
drag, startPoint x: 332, startPoint y: 205, endPoint x: 337, endPoint y: 208, distance: 6.0
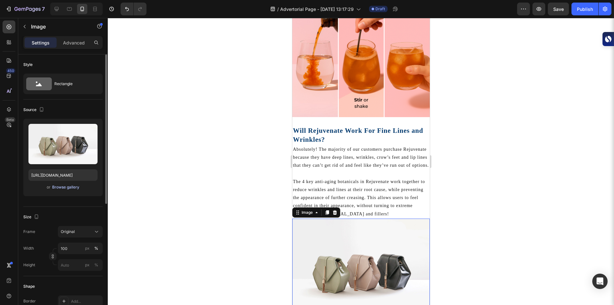
click at [68, 189] on div "Browse gallery" at bounding box center [65, 187] width 27 height 6
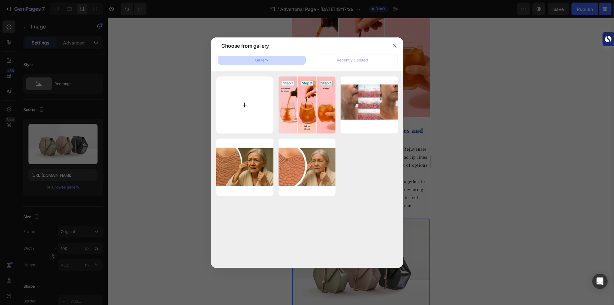
click at [240, 109] on input "file" at bounding box center [244, 104] width 57 height 57
type input "C:\fakepath\Sky Prem Life UK.png"
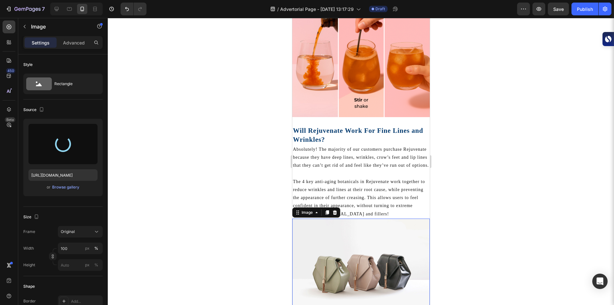
type input "[URL][DOMAIN_NAME]"
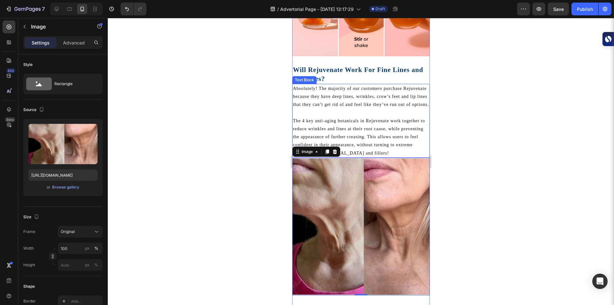
scroll to position [951, 0]
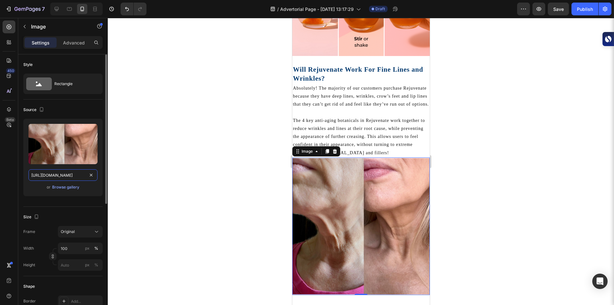
click at [58, 176] on input "[URL][DOMAIN_NAME]" at bounding box center [62, 175] width 69 height 12
click at [155, 162] on div at bounding box center [361, 161] width 507 height 287
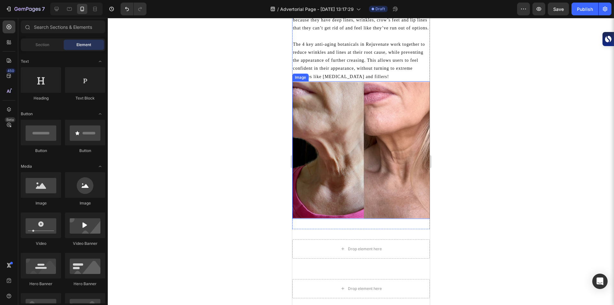
scroll to position [1027, 0]
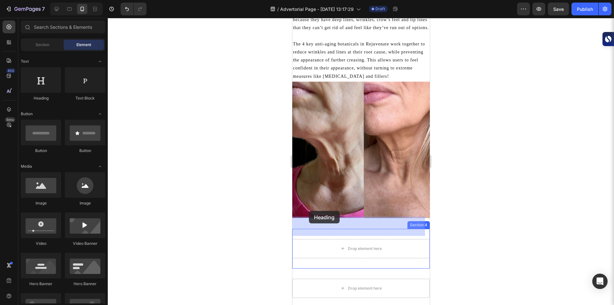
drag, startPoint x: 333, startPoint y: 100, endPoint x: 309, endPoint y: 211, distance: 114.0
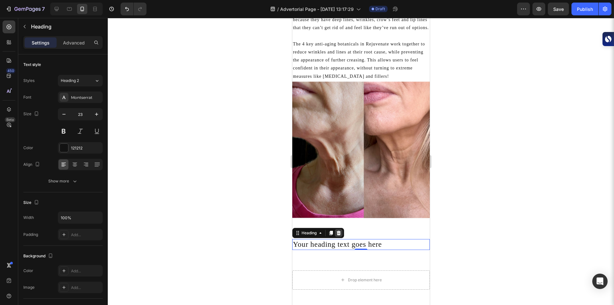
click at [337, 229] on div at bounding box center [339, 233] width 8 height 8
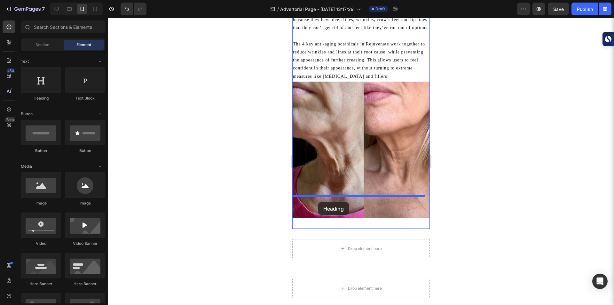
drag, startPoint x: 330, startPoint y: 108, endPoint x: 318, endPoint y: 202, distance: 94.6
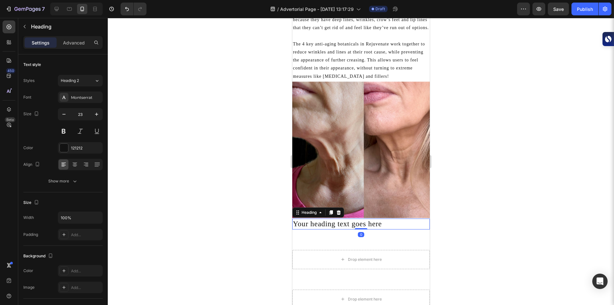
click at [294, 219] on h2 "Your heading text goes here" at bounding box center [361, 224] width 138 height 11
click at [294, 219] on p "Your heading text goes here" at bounding box center [361, 224] width 136 height 10
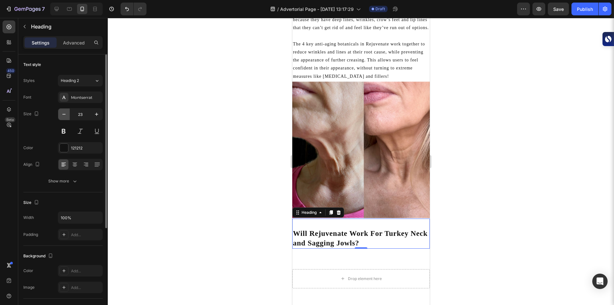
click at [63, 115] on icon "button" at bounding box center [64, 114] width 6 height 6
type input "21"
click at [66, 146] on div at bounding box center [64, 148] width 8 height 8
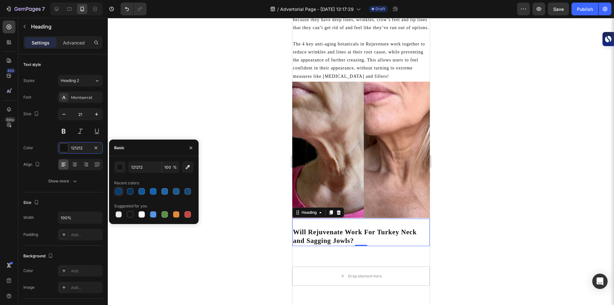
click at [119, 192] on div at bounding box center [119, 191] width 6 height 6
type input "053C70"
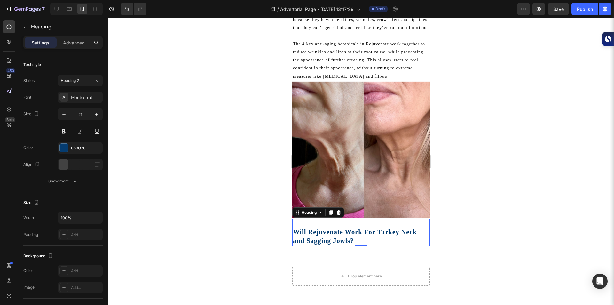
click at [228, 137] on div at bounding box center [361, 161] width 507 height 287
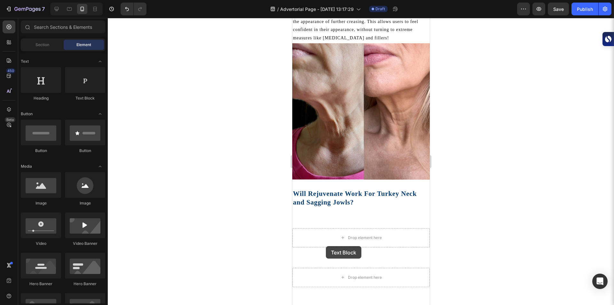
scroll to position [1071, 0]
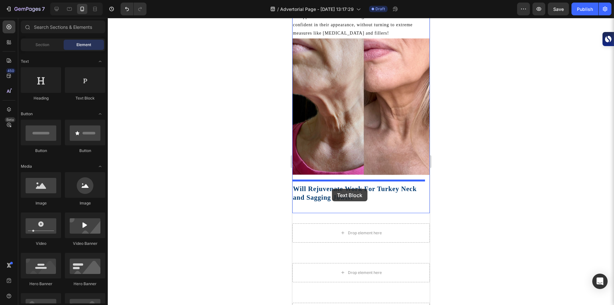
drag, startPoint x: 376, startPoint y: 96, endPoint x: 332, endPoint y: 189, distance: 103.1
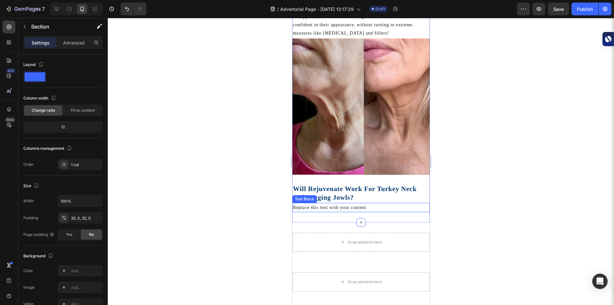
click at [318, 203] on div "Replace this text with your content" at bounding box center [361, 207] width 138 height 9
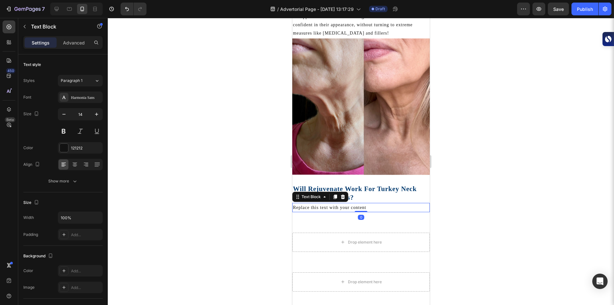
click at [318, 203] on div "Replace this text with your content" at bounding box center [361, 207] width 138 height 9
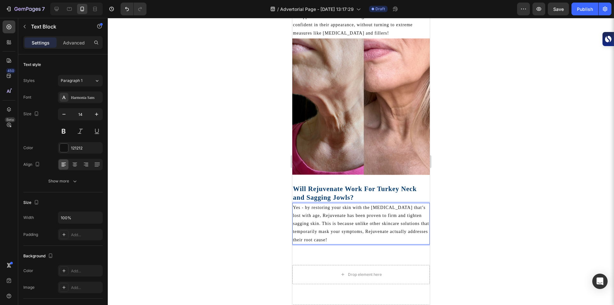
click at [182, 189] on div at bounding box center [361, 161] width 507 height 287
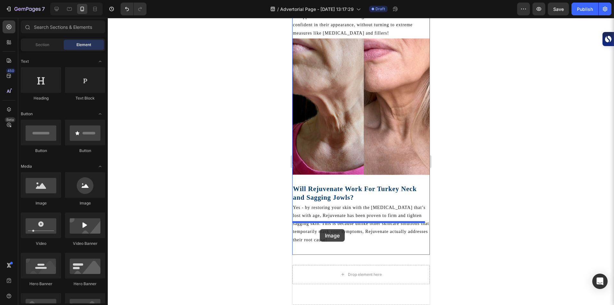
drag, startPoint x: 339, startPoint y: 214, endPoint x: 320, endPoint y: 229, distance: 24.6
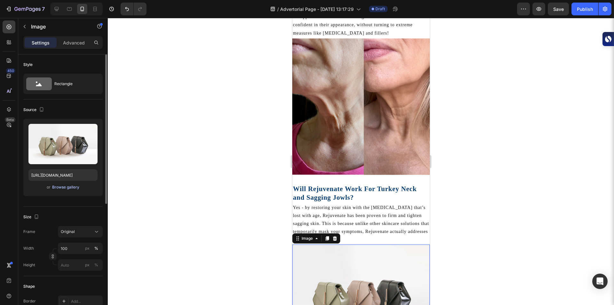
click at [72, 188] on div "Browse gallery" at bounding box center [65, 187] width 27 height 6
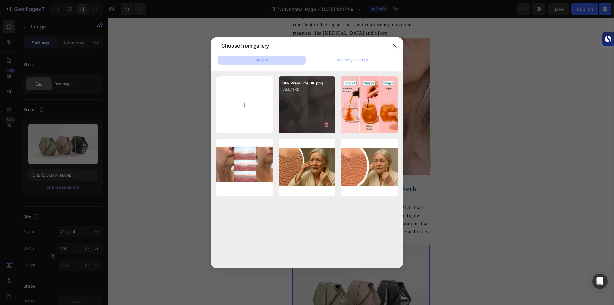
click at [295, 102] on div "Sky Prem Life UK.png 383.71 kb" at bounding box center [307, 104] width 57 height 57
type input "[URL][DOMAIN_NAME]"
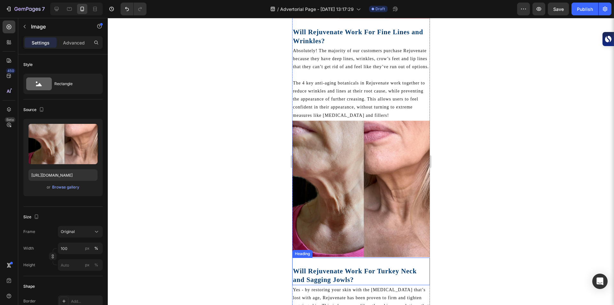
scroll to position [1019, 0]
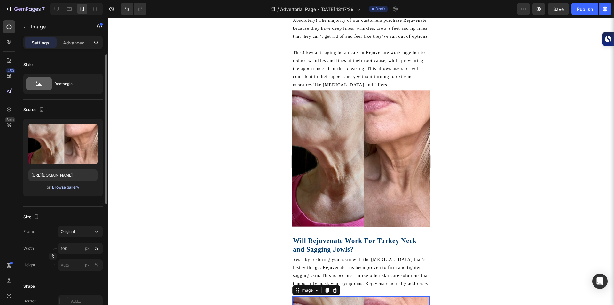
click at [67, 184] on div "Browse gallery" at bounding box center [65, 187] width 27 height 6
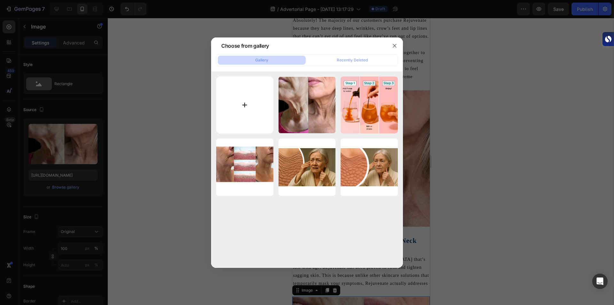
click at [244, 124] on input "file" at bounding box center [244, 104] width 57 height 57
type input "C:\fakepath\Sky Prem Life UK (1).png"
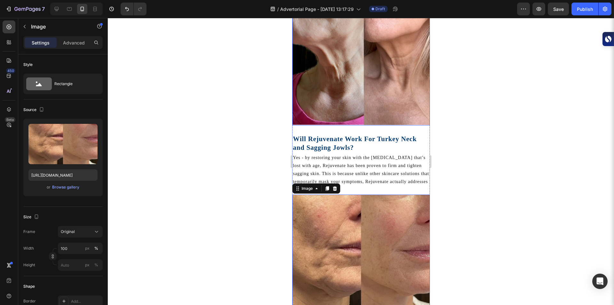
scroll to position [1121, 0]
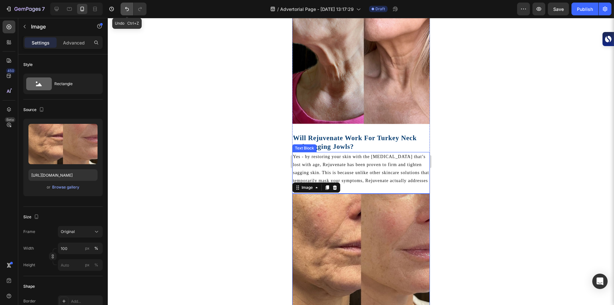
click at [126, 11] on icon "Undo/Redo" at bounding box center [127, 9] width 6 height 6
type input "[URL][DOMAIN_NAME]"
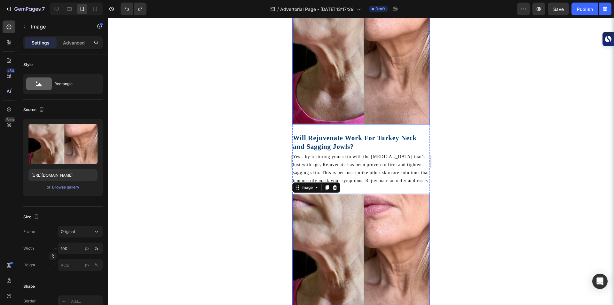
click at [323, 74] on img at bounding box center [361, 56] width 138 height 138
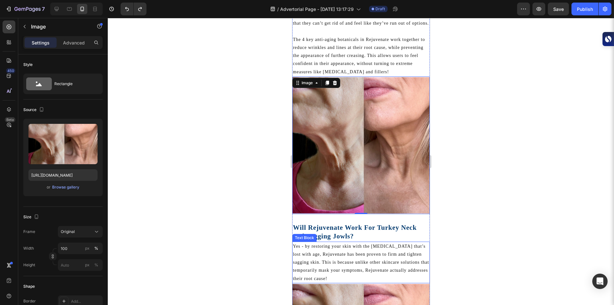
scroll to position [1031, 0]
click at [342, 148] on img at bounding box center [361, 146] width 138 height 138
click at [71, 189] on div "Browse gallery" at bounding box center [65, 187] width 27 height 6
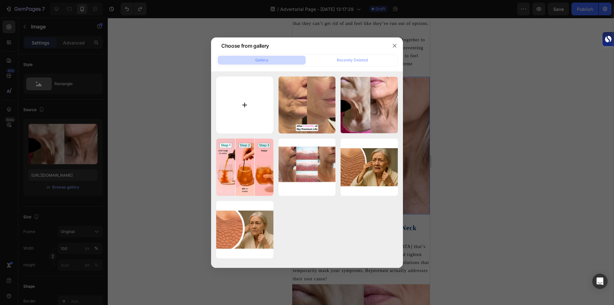
click at [255, 97] on input "file" at bounding box center [244, 104] width 57 height 57
type input "C:\fakepath\Sky Prem Life UK (2).png"
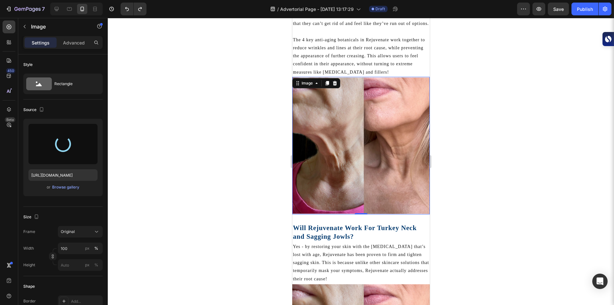
type input "[URL][DOMAIN_NAME]"
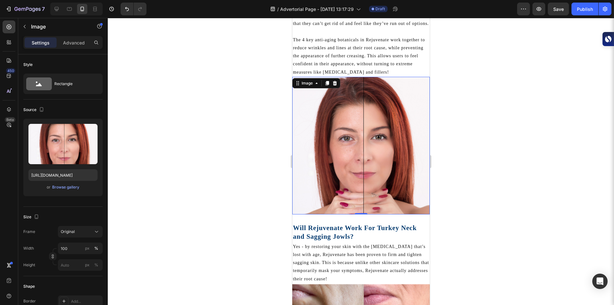
click at [199, 105] on div at bounding box center [361, 161] width 507 height 287
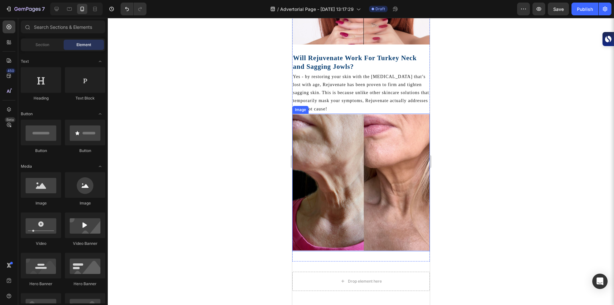
scroll to position [1184, 0]
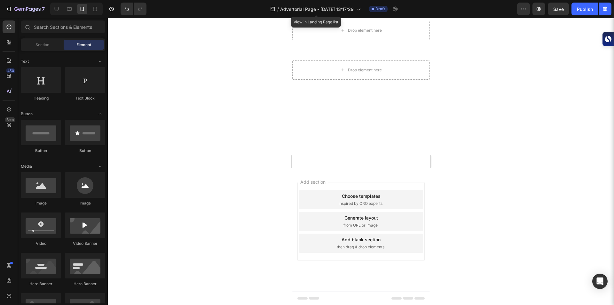
scroll to position [1184, 0]
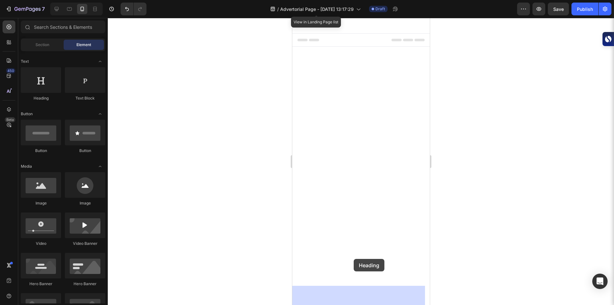
drag, startPoint x: 337, startPoint y: 108, endPoint x: 352, endPoint y: 258, distance: 151.6
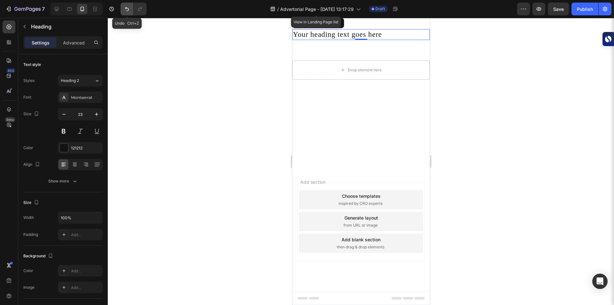
click at [126, 9] on icon "Undo/Redo" at bounding box center [127, 9] width 6 height 6
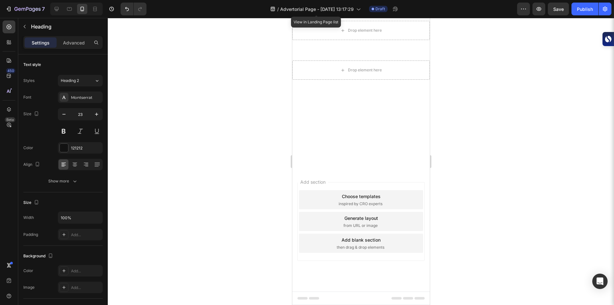
click at [67, 113] on button "button" at bounding box center [64, 114] width 12 height 12
type input "21"
click at [66, 148] on div at bounding box center [64, 148] width 8 height 8
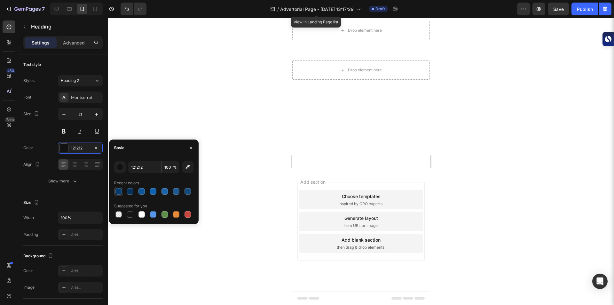
click at [119, 196] on div at bounding box center [118, 191] width 9 height 9
type input "053C70"
click at [196, 54] on div at bounding box center [361, 161] width 507 height 287
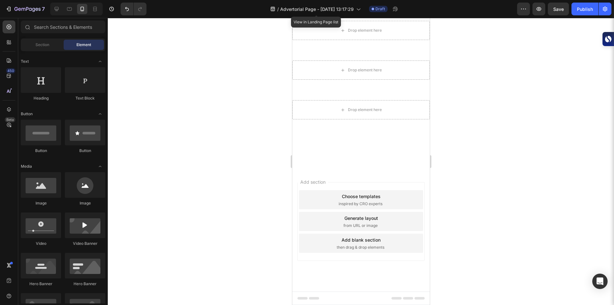
scroll to position [1261, 0]
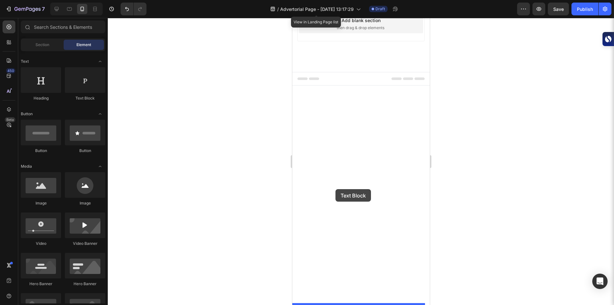
drag, startPoint x: 377, startPoint y: 100, endPoint x: 335, endPoint y: 189, distance: 98.2
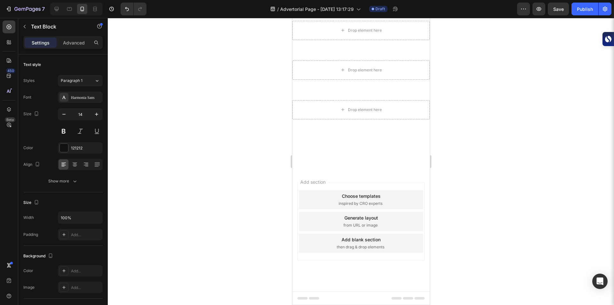
click at [259, 237] on div at bounding box center [361, 161] width 507 height 287
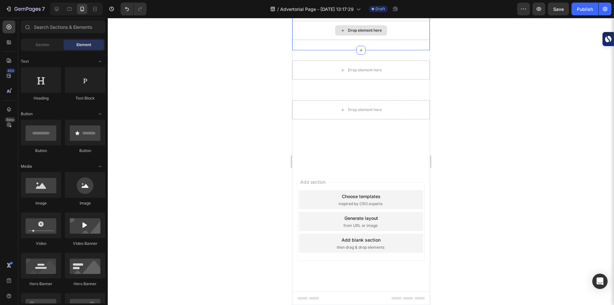
scroll to position [1357, 0]
drag, startPoint x: 50, startPoint y: 186, endPoint x: 51, endPoint y: 190, distance: 4.0
click at [51, 190] on div at bounding box center [41, 185] width 40 height 26
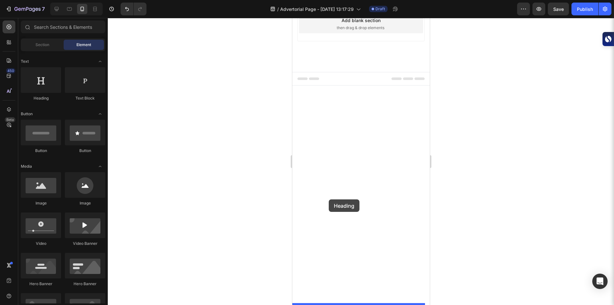
drag, startPoint x: 300, startPoint y: 183, endPoint x: 329, endPoint y: 199, distance: 33.0
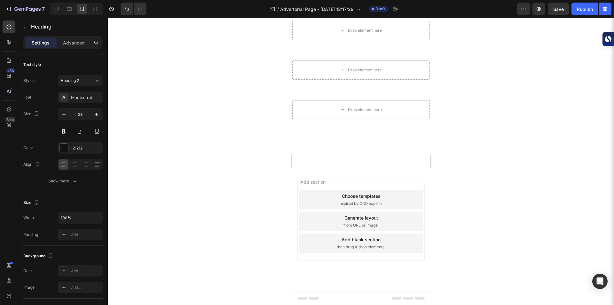
click at [65, 117] on icon "button" at bounding box center [64, 114] width 6 height 6
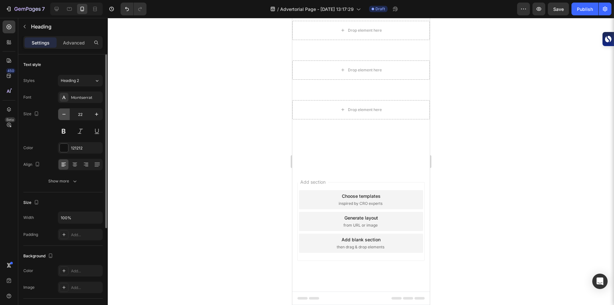
type input "21"
click at [65, 150] on div at bounding box center [64, 148] width 8 height 8
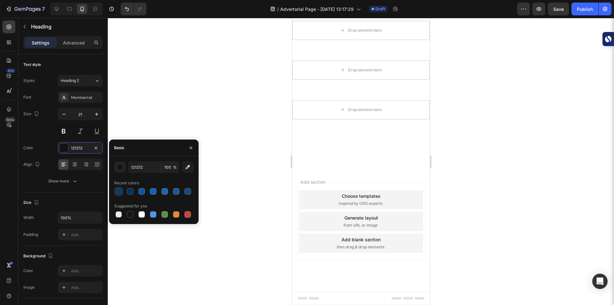
click at [120, 190] on div at bounding box center [119, 191] width 6 height 6
type input "053C70"
click at [239, 172] on div at bounding box center [361, 161] width 507 height 287
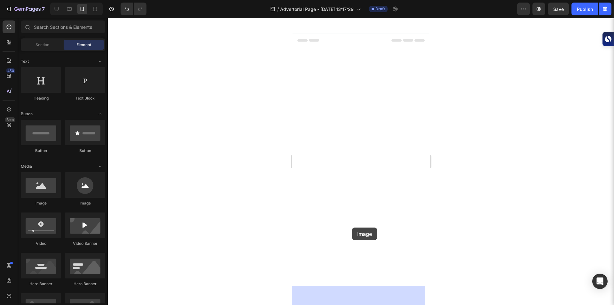
drag, startPoint x: 327, startPoint y: 204, endPoint x: 352, endPoint y: 228, distance: 34.2
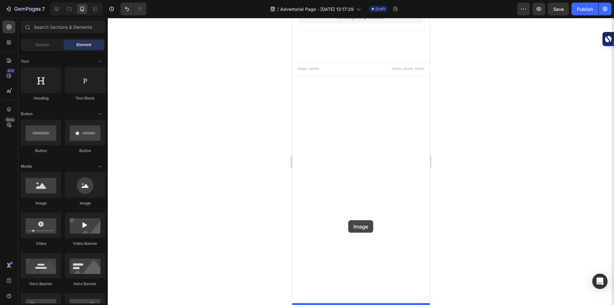
drag, startPoint x: 335, startPoint y: 203, endPoint x: 348, endPoint y: 220, distance: 22.1
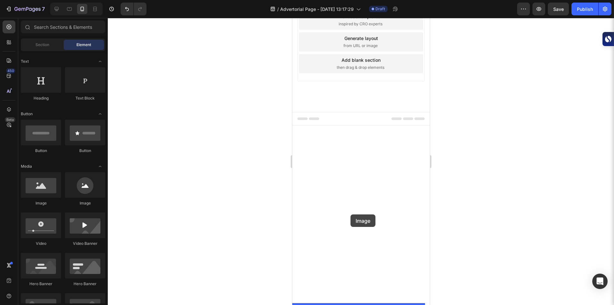
drag, startPoint x: 339, startPoint y: 272, endPoint x: 350, endPoint y: 214, distance: 58.4
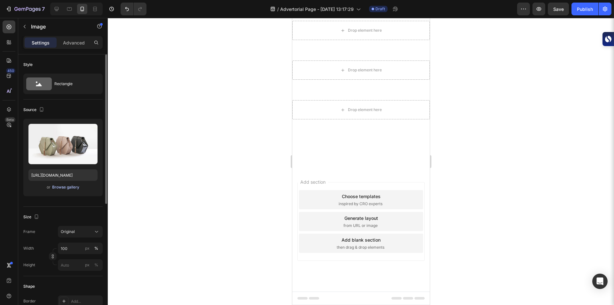
click at [73, 187] on div "Browse gallery" at bounding box center [65, 187] width 27 height 6
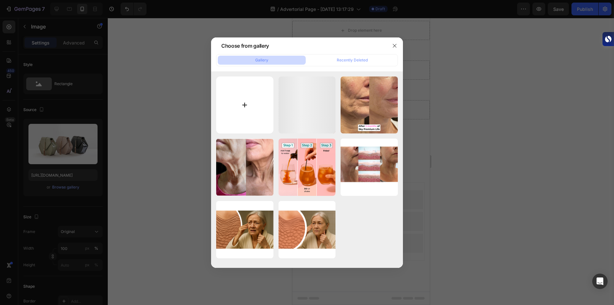
click at [243, 111] on input "file" at bounding box center [244, 104] width 57 height 57
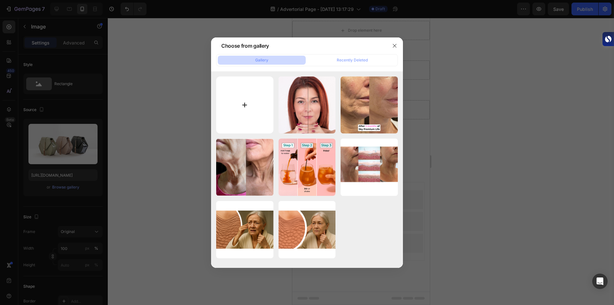
type input "C:\fakepath\Στιγμιότυπο οθόνης (5).png"
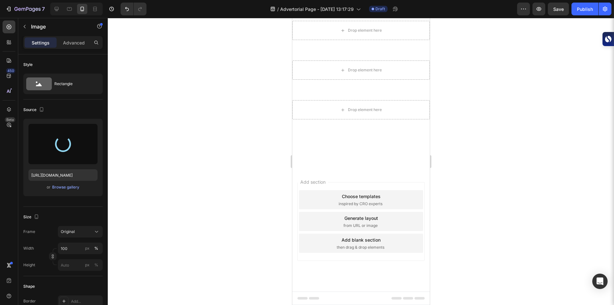
type input "https://cdn.shopify.com/s/files/1/0931/0968/2507/files/gempages_579584290505884…"
click at [246, 154] on div at bounding box center [361, 161] width 507 height 287
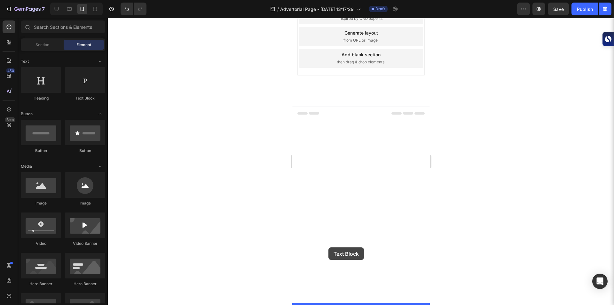
drag, startPoint x: 379, startPoint y: 101, endPoint x: 328, endPoint y: 247, distance: 154.8
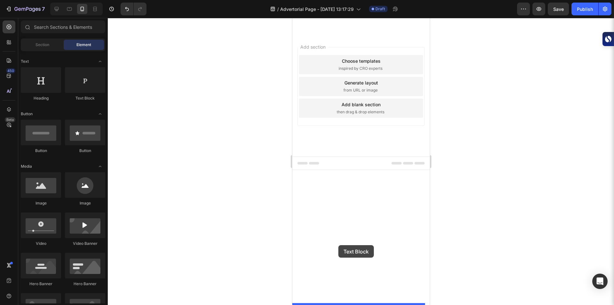
drag, startPoint x: 369, startPoint y: 106, endPoint x: 338, endPoint y: 245, distance: 142.6
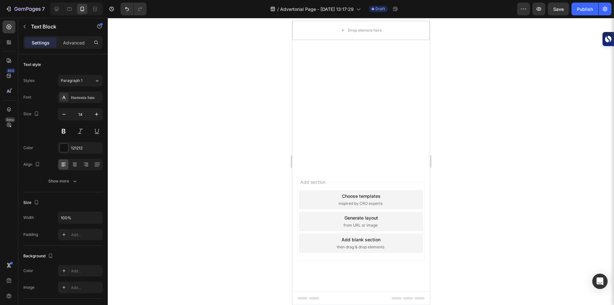
click at [242, 197] on div at bounding box center [361, 161] width 507 height 287
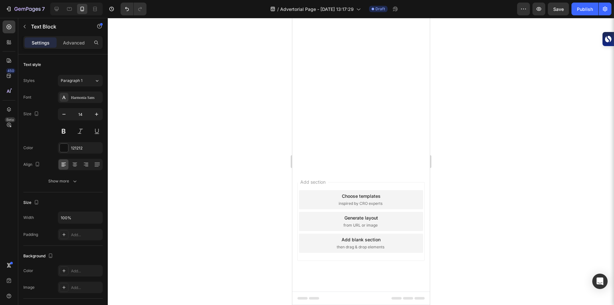
click at [227, 233] on div at bounding box center [361, 161] width 507 height 287
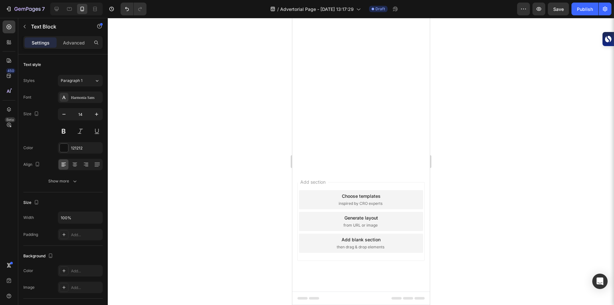
click at [224, 206] on div at bounding box center [361, 161] width 507 height 287
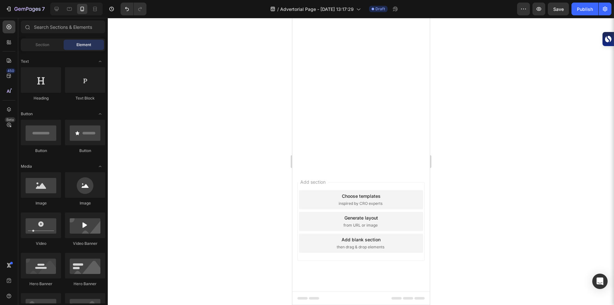
scroll to position [1618, 0]
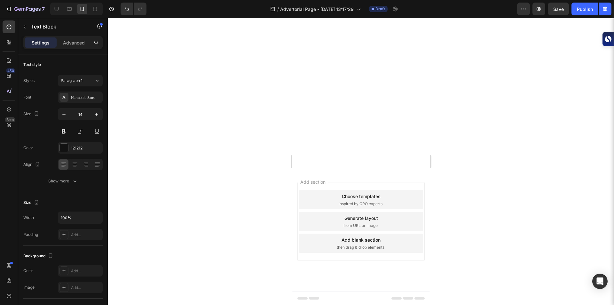
click at [26, 27] on icon "button" at bounding box center [24, 26] width 5 height 5
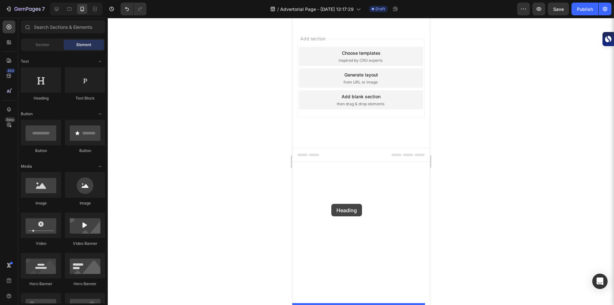
drag, startPoint x: 335, startPoint y: 90, endPoint x: 331, endPoint y: 204, distance: 114.0
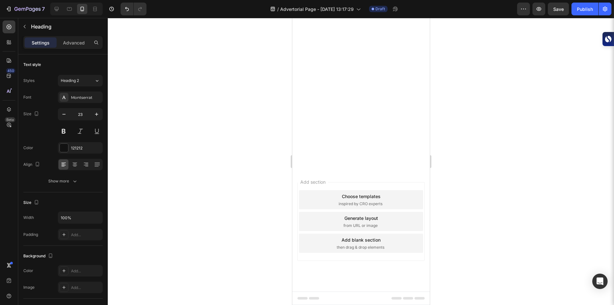
click at [64, 110] on button "button" at bounding box center [64, 114] width 12 height 12
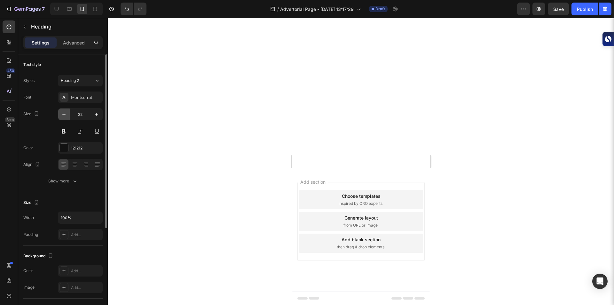
type input "21"
click at [79, 144] on div "121212" at bounding box center [80, 148] width 45 height 12
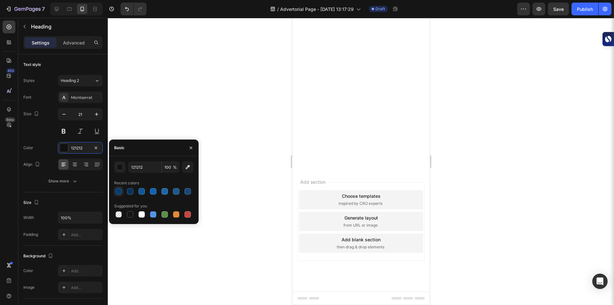
click at [119, 193] on div at bounding box center [119, 191] width 6 height 6
type input "053C70"
click at [274, 145] on div at bounding box center [361, 161] width 507 height 287
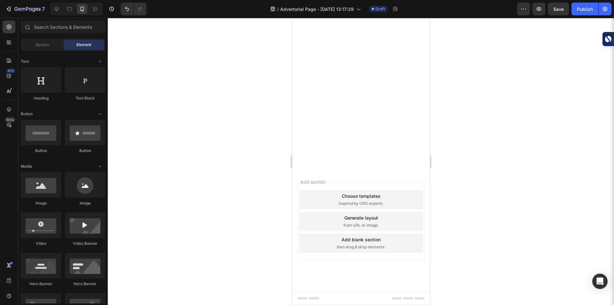
scroll to position [1590, 0]
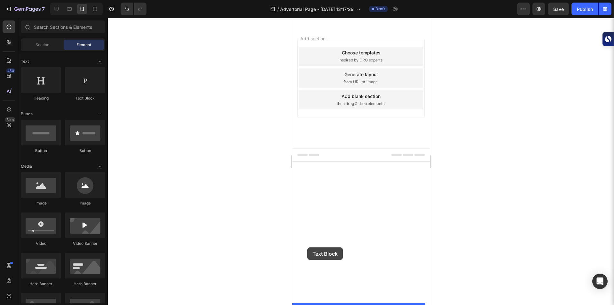
drag, startPoint x: 368, startPoint y: 104, endPoint x: 307, endPoint y: 248, distance: 156.2
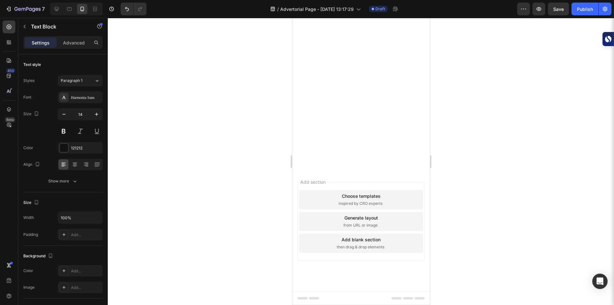
click at [246, 132] on div at bounding box center [361, 161] width 507 height 287
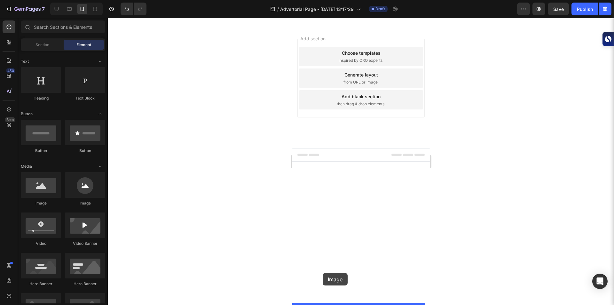
drag, startPoint x: 329, startPoint y: 200, endPoint x: 323, endPoint y: 273, distance: 73.6
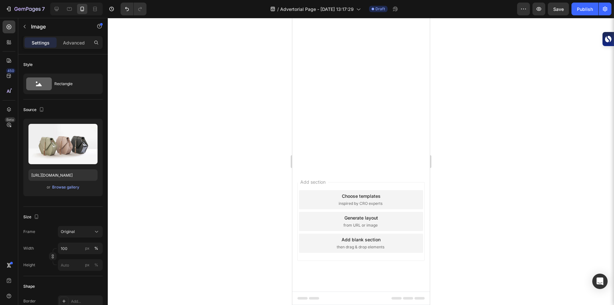
click at [240, 218] on div at bounding box center [361, 161] width 507 height 287
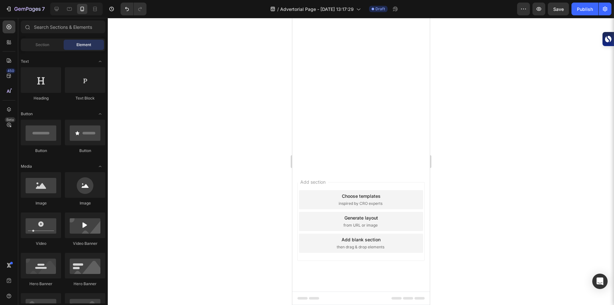
scroll to position [1682, 0]
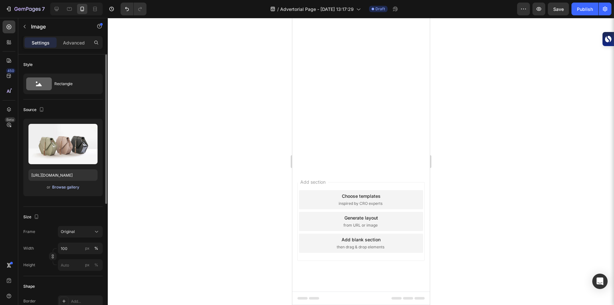
click at [61, 189] on div "Browse gallery" at bounding box center [65, 187] width 27 height 6
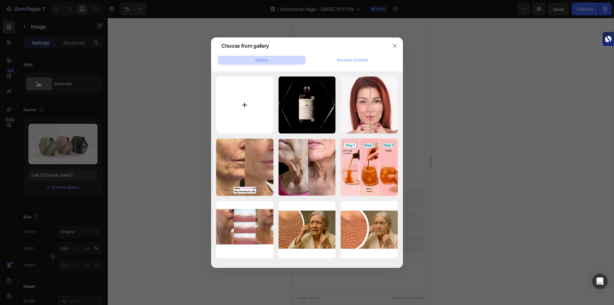
click at [244, 105] on input "file" at bounding box center [244, 104] width 57 height 57
type input "C:\fakepath\Sky Prem Life UK (3).png"
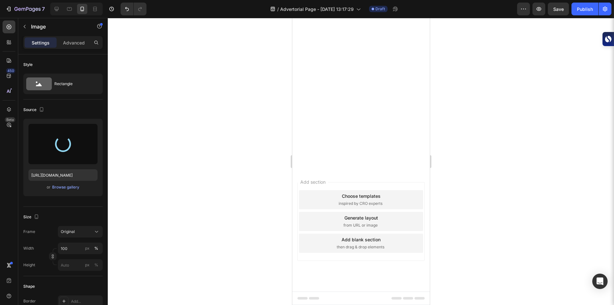
type input "https://cdn.shopify.com/s/files/1/0931/0968/2507/files/gempages_579584290505884…"
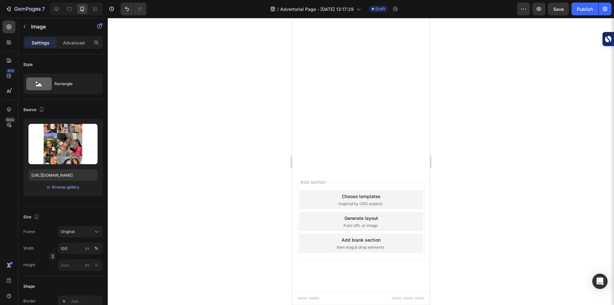
scroll to position [1755, 0]
click at [56, 187] on div "Browse gallery" at bounding box center [65, 187] width 27 height 6
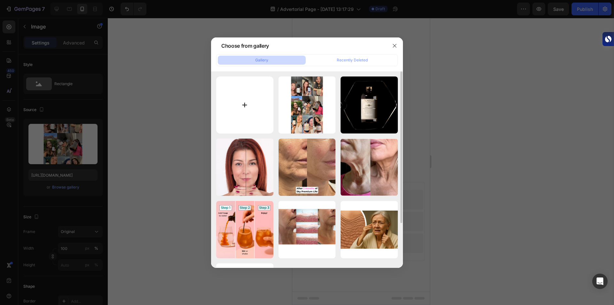
click at [221, 119] on input "file" at bounding box center [244, 104] width 57 height 57
type input "C:\fakepath\Sky_Prem_Life_resized.png"
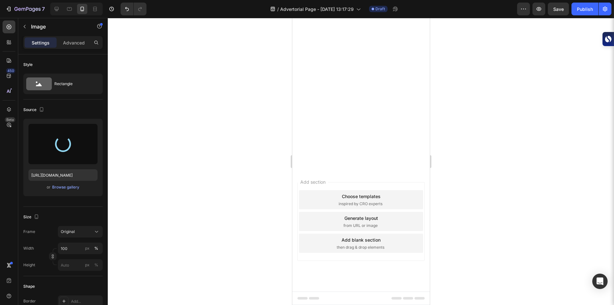
type input "https://cdn.shopify.com/s/files/1/0931/0968/2507/files/gempages_579584290505884…"
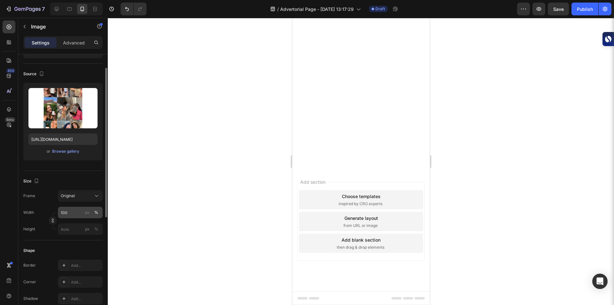
scroll to position [31, 0]
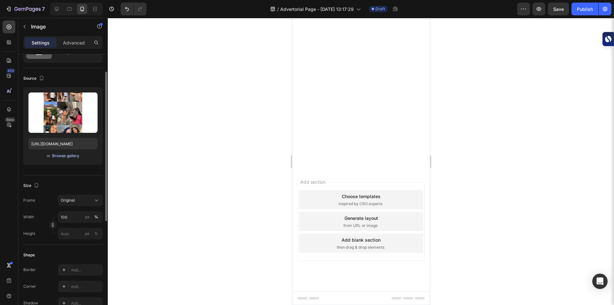
click at [60, 158] on div "Browse gallery" at bounding box center [65, 156] width 27 height 6
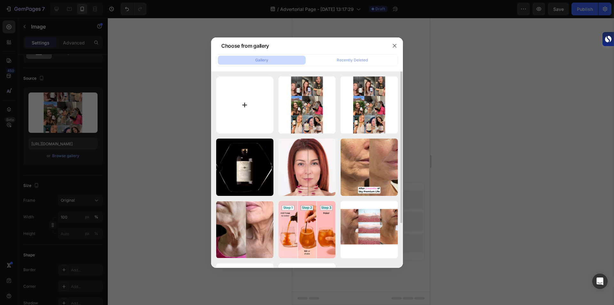
click at [236, 96] on input "file" at bounding box center [244, 104] width 57 height 57
type input "C:\fakepath\Sky Prem Life UK (4).png"
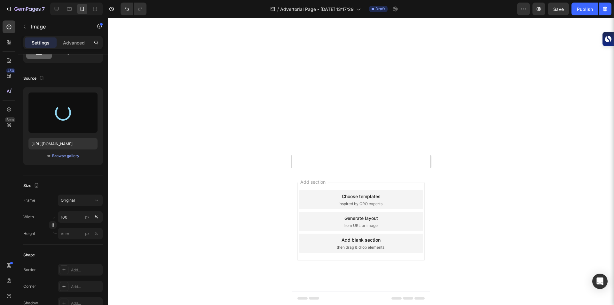
type input "https://cdn.shopify.com/s/files/1/0931/0968/2507/files/gempages_579584290505884…"
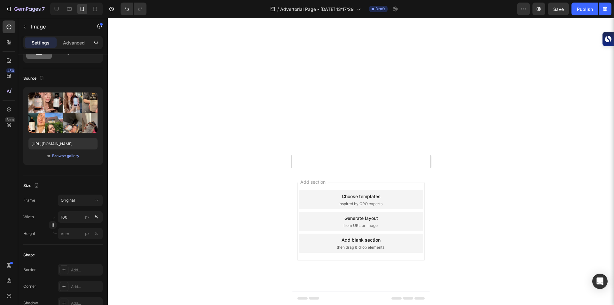
click at [224, 178] on div at bounding box center [361, 161] width 507 height 287
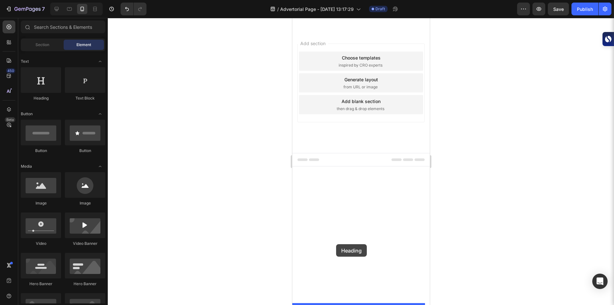
drag, startPoint x: 351, startPoint y: 240, endPoint x: 336, endPoint y: 244, distance: 15.6
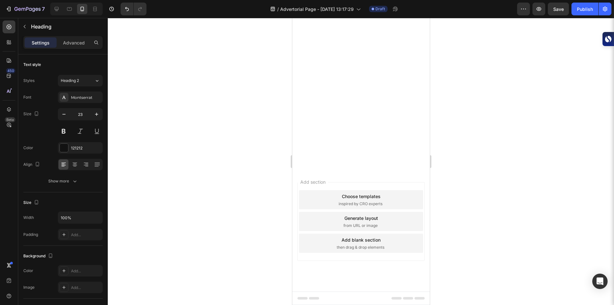
click at [62, 115] on icon "button" at bounding box center [64, 114] width 6 height 6
click at [62, 114] on icon "button" at bounding box center [63, 114] width 3 height 1
type input "21"
click at [67, 148] on div at bounding box center [64, 148] width 8 height 8
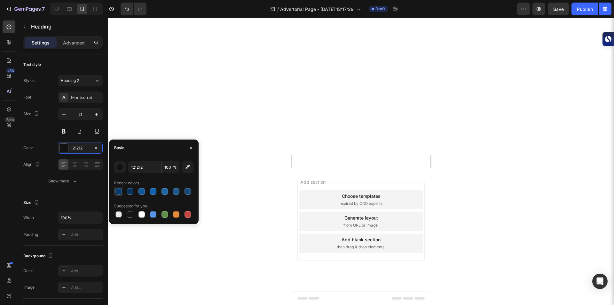
click at [119, 194] on div at bounding box center [119, 191] width 6 height 6
type input "053C70"
click at [240, 220] on div at bounding box center [361, 161] width 507 height 287
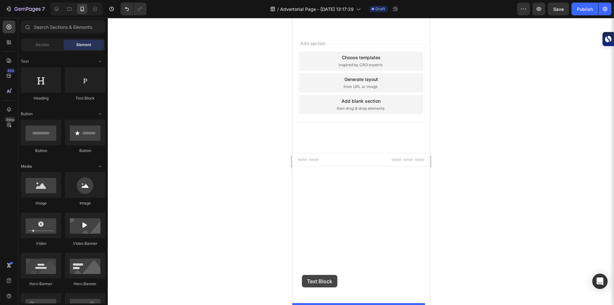
scroll to position [1768, 0]
drag, startPoint x: 377, startPoint y: 97, endPoint x: 313, endPoint y: 259, distance: 174.1
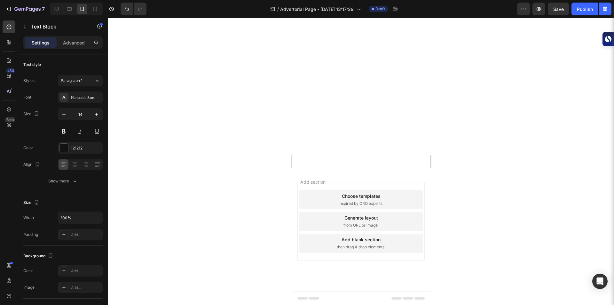
click at [275, 275] on div at bounding box center [361, 161] width 507 height 287
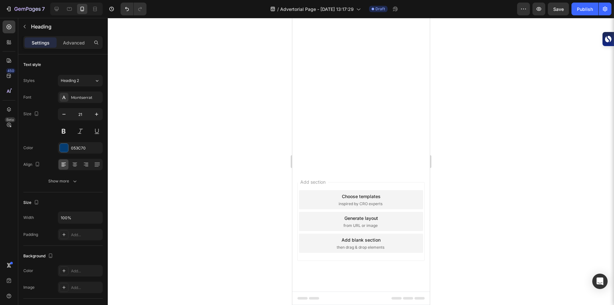
click at [194, 198] on div at bounding box center [361, 161] width 507 height 287
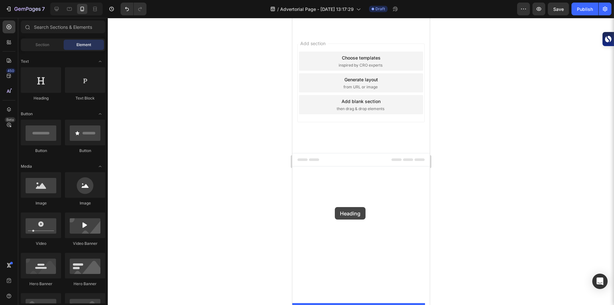
drag, startPoint x: 324, startPoint y: 106, endPoint x: 335, endPoint y: 207, distance: 101.4
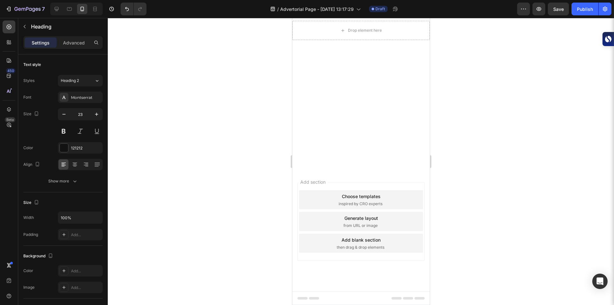
click at [65, 116] on icon "button" at bounding box center [64, 114] width 6 height 6
type input "21"
click at [76, 169] on div at bounding box center [75, 164] width 10 height 10
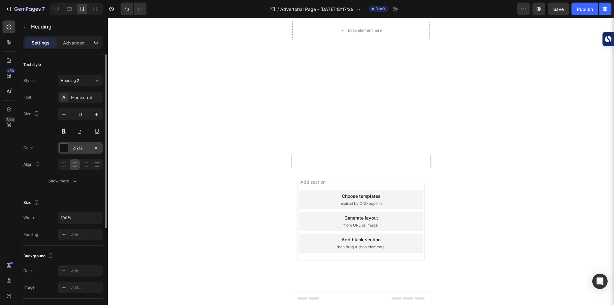
click at [64, 148] on div at bounding box center [64, 148] width 8 height 8
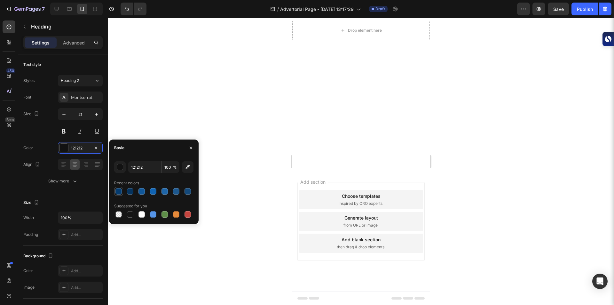
click at [116, 189] on div at bounding box center [119, 191] width 6 height 6
type input "053C70"
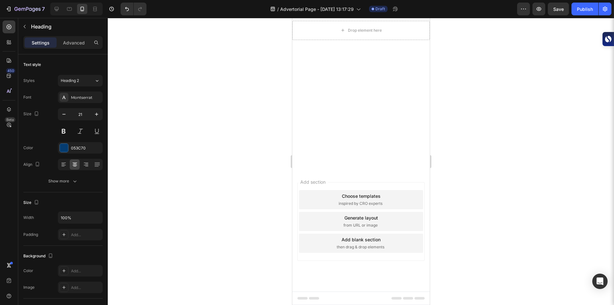
click at [167, 113] on div at bounding box center [361, 161] width 507 height 287
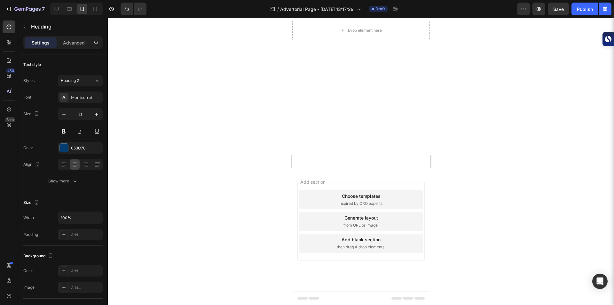
click at [230, 202] on div at bounding box center [361, 161] width 507 height 287
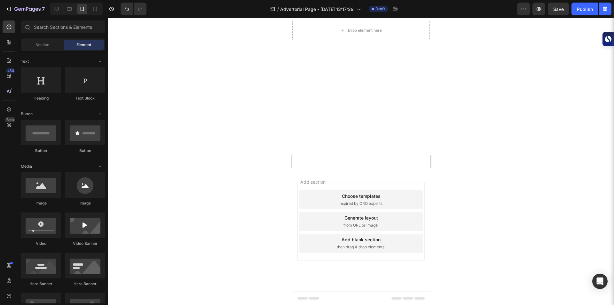
drag, startPoint x: 230, startPoint y: 202, endPoint x: 254, endPoint y: 204, distance: 24.4
click at [254, 204] on div at bounding box center [361, 161] width 507 height 287
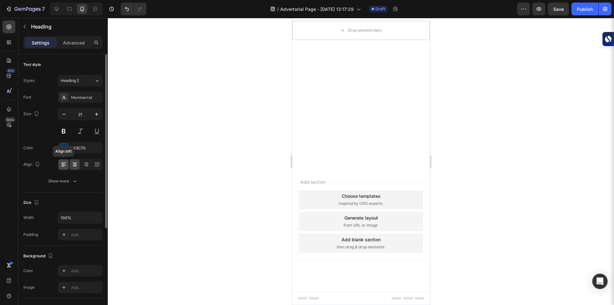
click at [65, 168] on div at bounding box center [64, 164] width 10 height 10
click at [253, 227] on div at bounding box center [361, 161] width 507 height 287
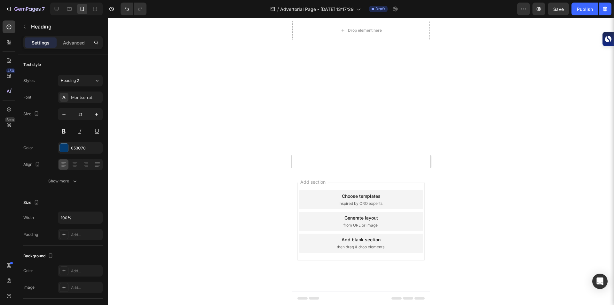
click at [172, 194] on div at bounding box center [361, 161] width 507 height 287
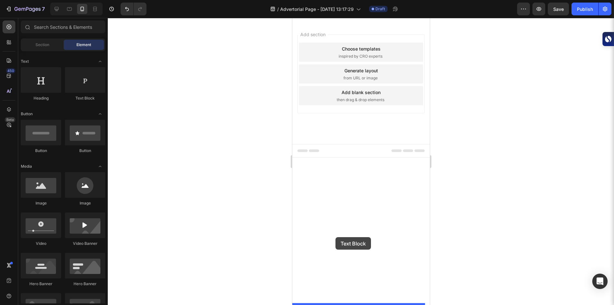
drag, startPoint x: 372, startPoint y: 110, endPoint x: 335, endPoint y: 237, distance: 132.6
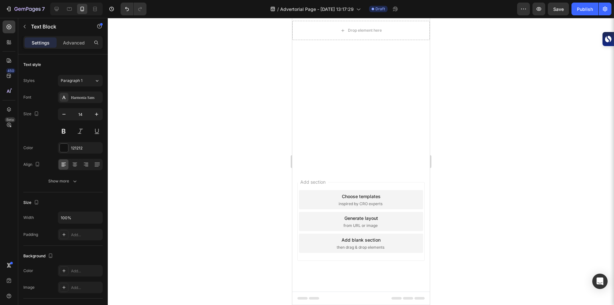
click at [234, 90] on div at bounding box center [361, 161] width 507 height 287
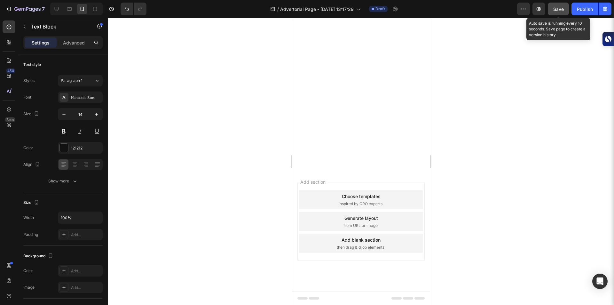
click at [555, 12] on span "Save" at bounding box center [559, 8] width 11 height 5
